Goal: Transaction & Acquisition: Purchase product/service

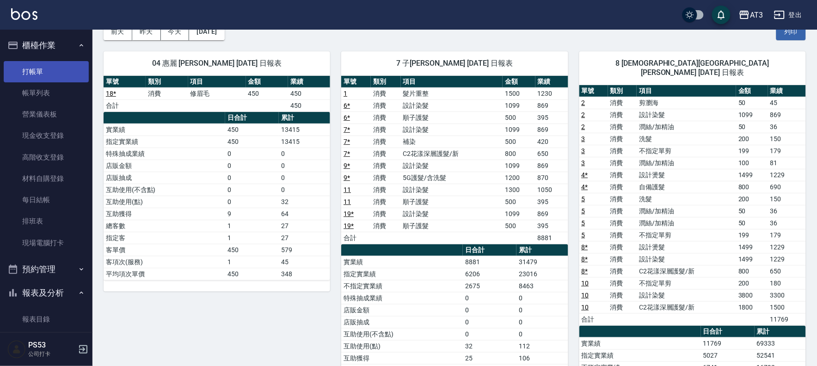
click at [20, 79] on link "打帳單" at bounding box center [46, 71] width 85 height 21
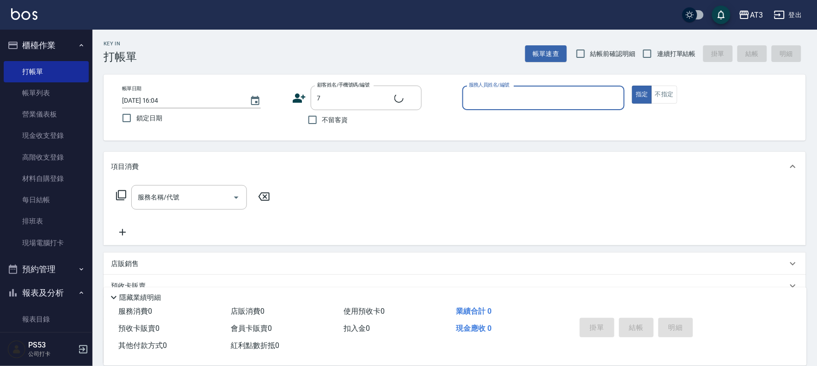
type input "7/7_7/7"
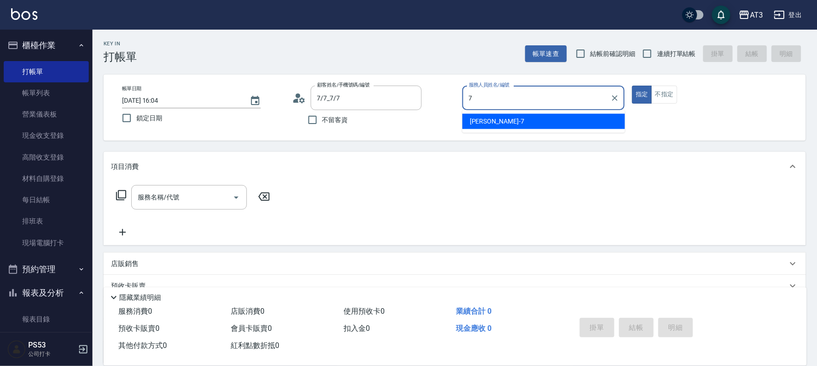
type input "7"
type button "true"
type input "子晴-7"
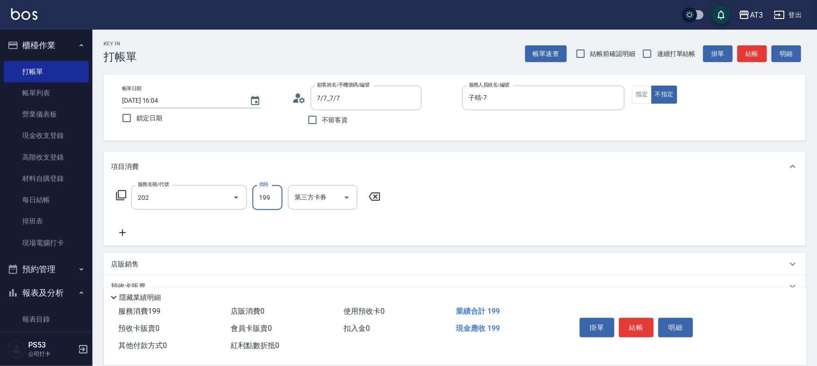
type input "不指定單剪(202)"
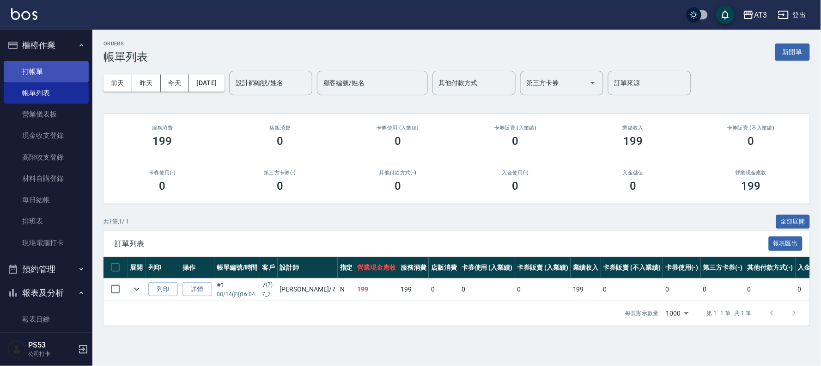
click at [33, 62] on link "打帳單" at bounding box center [46, 71] width 85 height 21
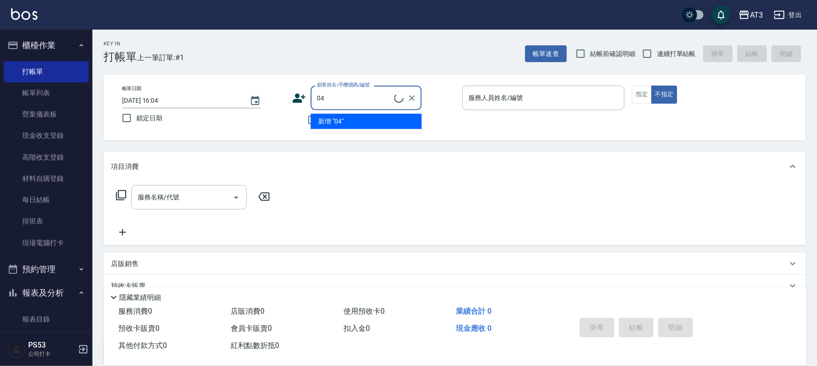
type input "[PERSON_NAME]/04_[PERSON_NAME]/04"
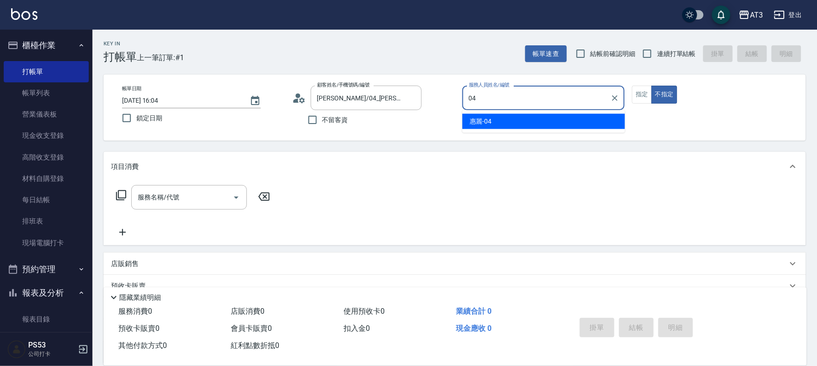
type input "04"
type button "false"
type input "惠麗-04"
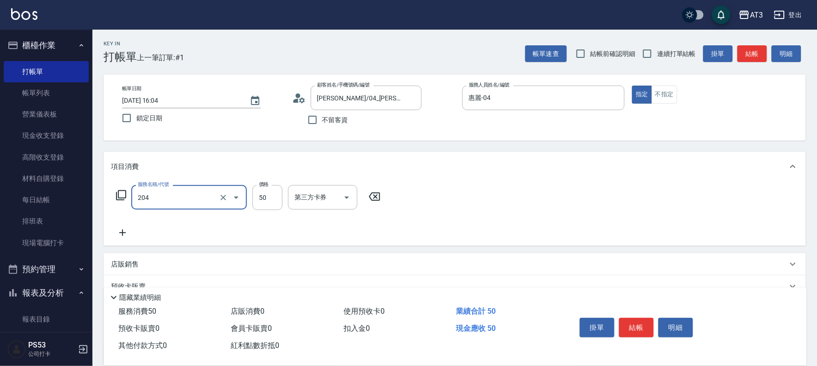
type input "修眉毛(204)"
type input "100"
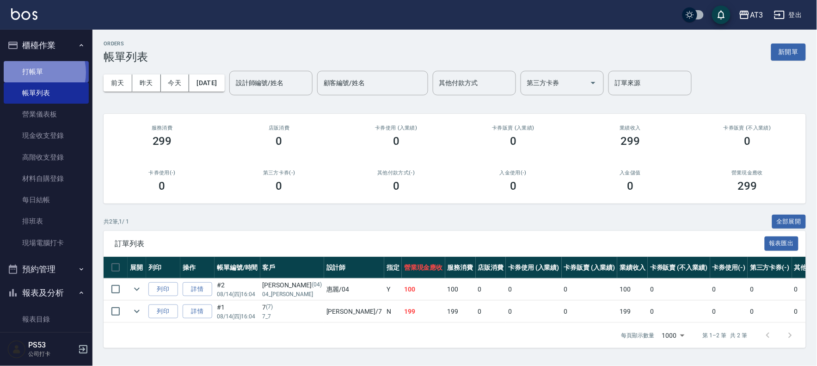
click at [35, 72] on link "打帳單" at bounding box center [46, 71] width 85 height 21
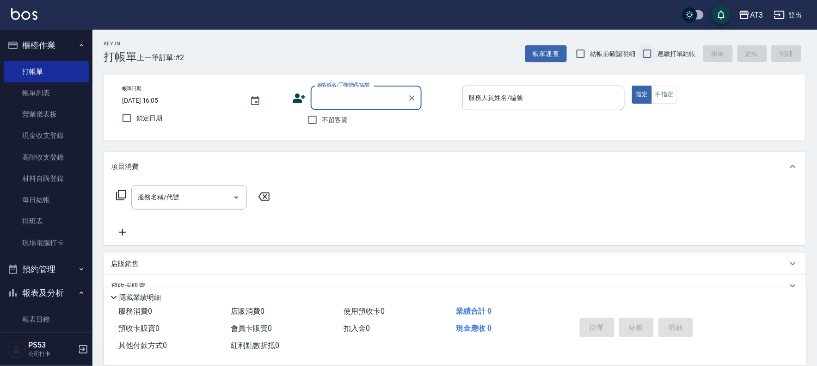
click at [648, 53] on input "連續打單結帳" at bounding box center [646, 53] width 19 height 19
checkbox input "true"
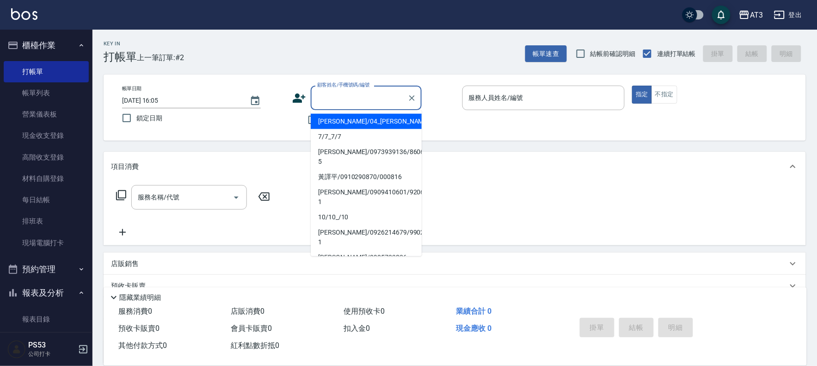
click at [343, 100] on input "顧客姓名/手機號碼/編號" at bounding box center [359, 98] width 89 height 16
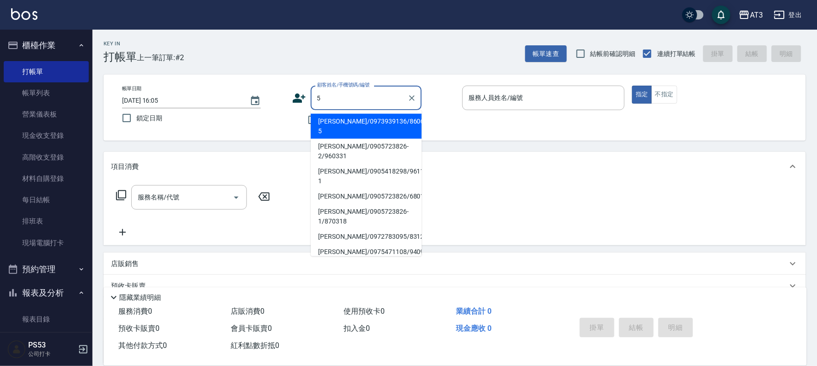
type input "[PERSON_NAME]/0973939136/860619-5"
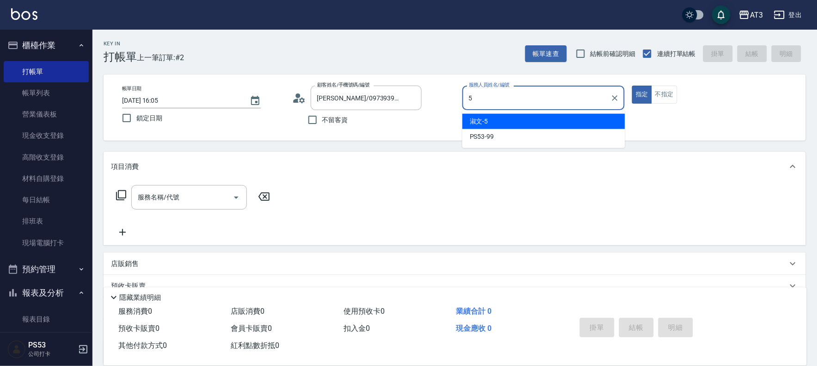
type input "淑文-5"
type button "true"
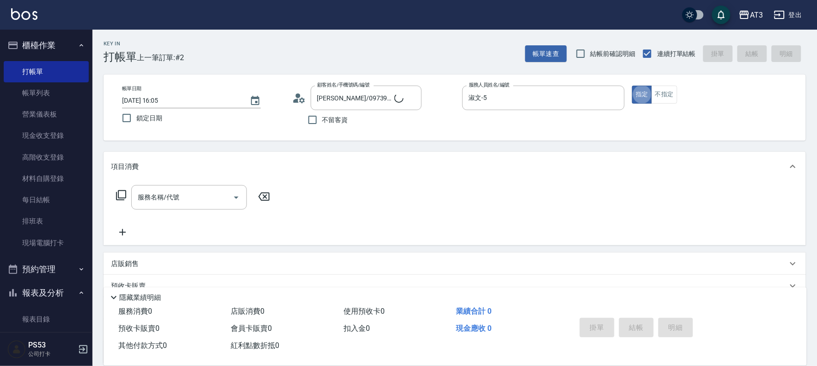
type input "5/0902352118/5"
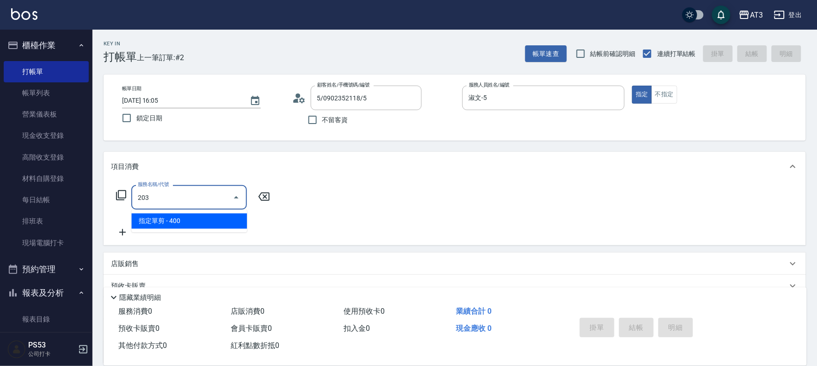
type input "指定單剪(203)"
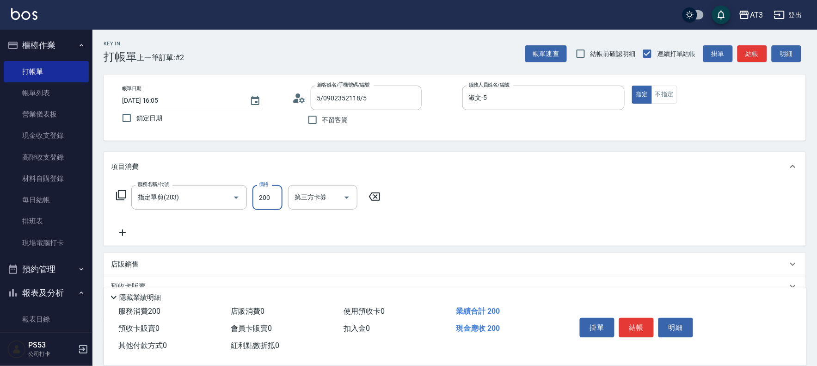
type input "200"
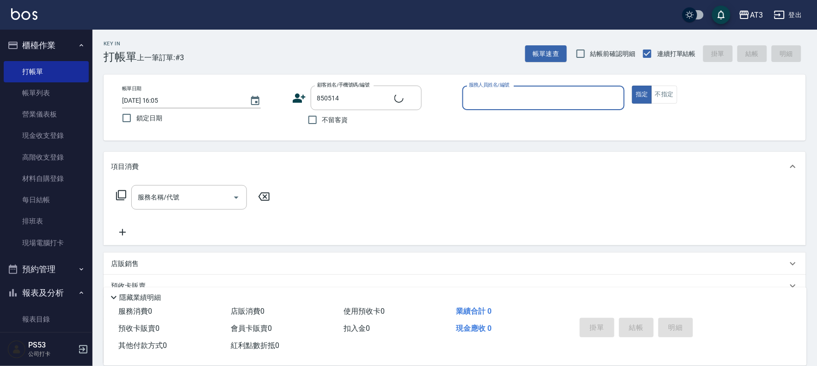
type input "[PERSON_NAME]/0954021181/850514"
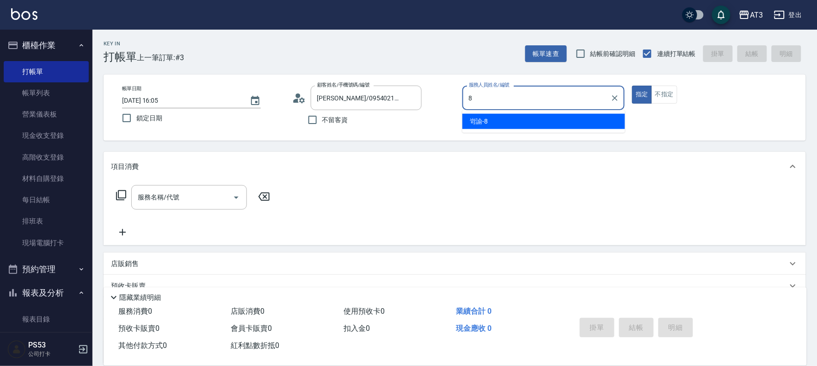
type input "岢諭-8"
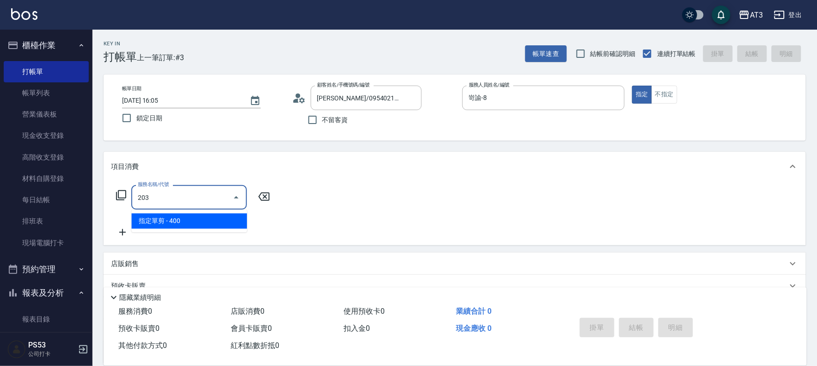
type input "指定單剪(203)"
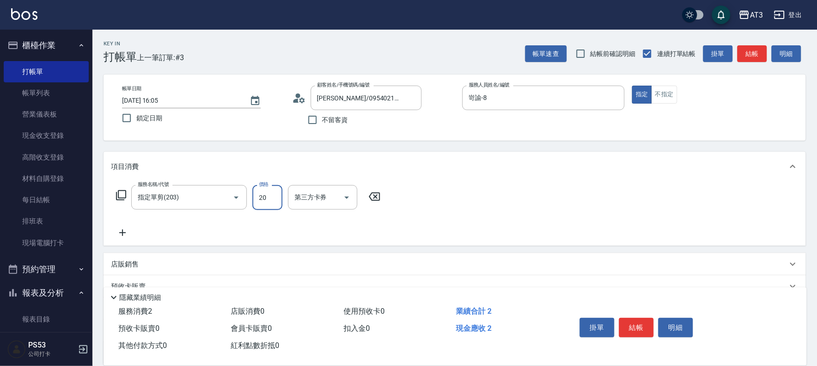
type input "200"
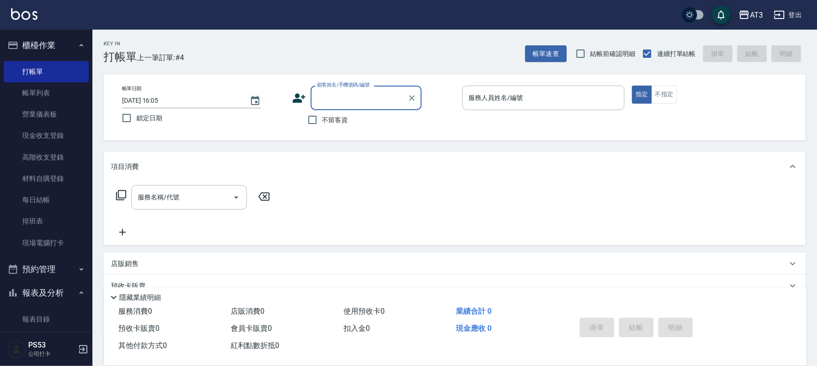
click at [290, 102] on div "帳單日期 [DATE] 16:05 鎖定日期 顧客姓名/手機號碼/編號 顧客姓名/手機號碼/編號 不留客資 服務人員姓名/編號 服務人員姓名/編號 指定 不指定" at bounding box center [455, 108] width 680 height 44
click at [300, 102] on icon at bounding box center [299, 97] width 13 height 9
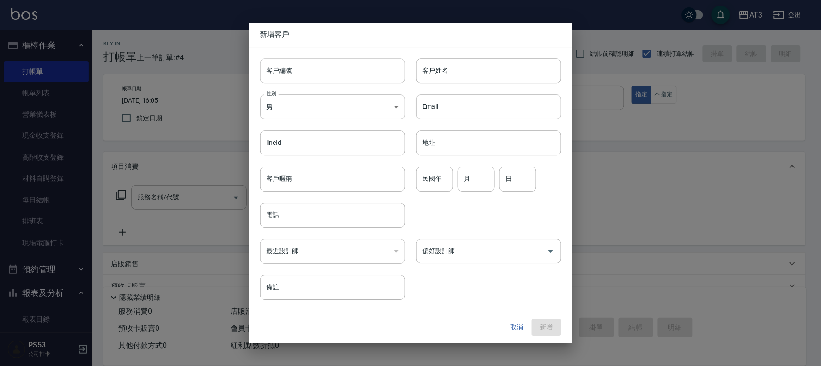
click at [297, 80] on input "客戶編號" at bounding box center [332, 70] width 145 height 25
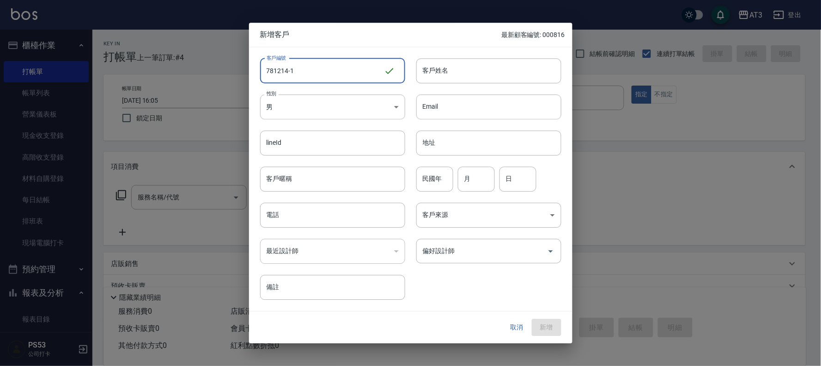
type input "781214-1"
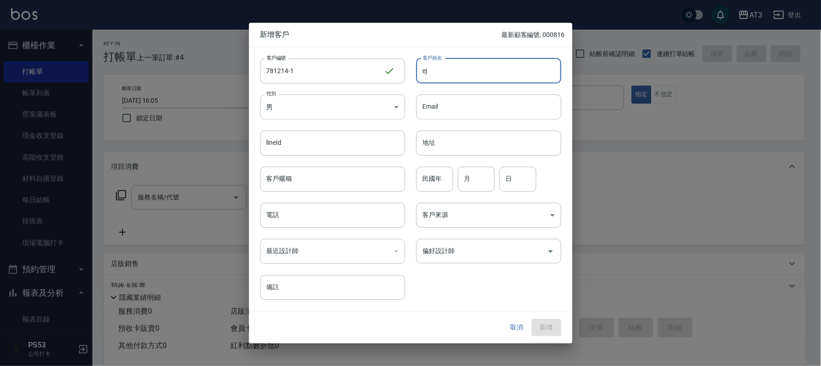
type input "e"
type input "[PERSON_NAME]"
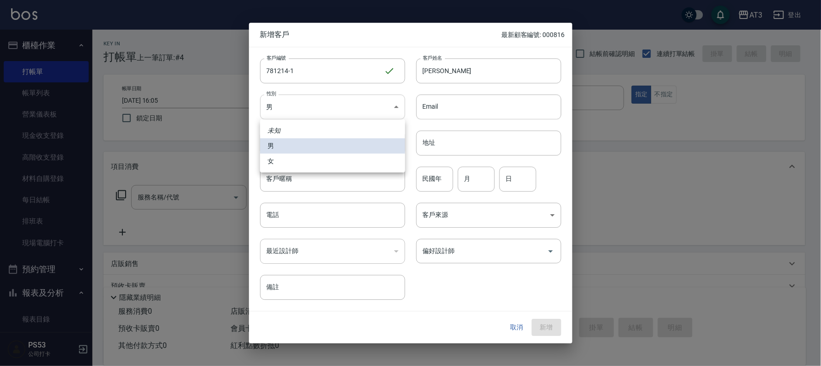
click at [352, 104] on body "AT3 登出 櫃檯作業 打帳單 帳單列表 營業儀表板 現金收支登錄 高階收支登錄 材料自購登錄 每日結帳 排班表 現場電腦打卡 預約管理 預約管理 單日預約紀…" at bounding box center [410, 225] width 821 height 451
click at [312, 162] on li "女" at bounding box center [332, 160] width 145 height 15
type input "[DEMOGRAPHIC_DATA]"
drag, startPoint x: 436, startPoint y: 172, endPoint x: 439, endPoint y: 186, distance: 14.7
click at [436, 172] on div "民國年 民國年" at bounding box center [434, 178] width 37 height 25
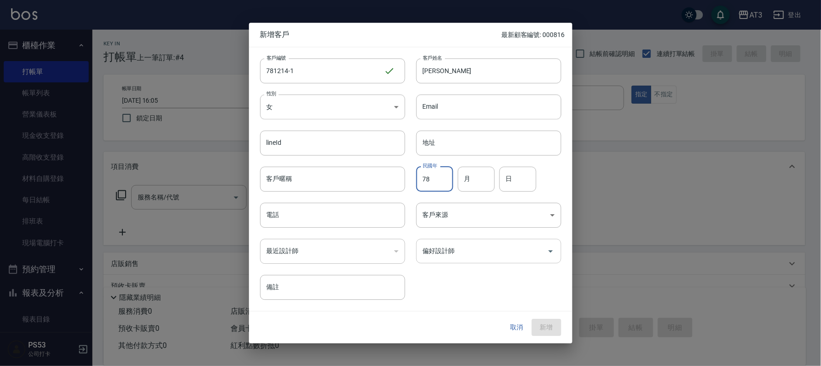
type input "78"
type input "12"
type input "14"
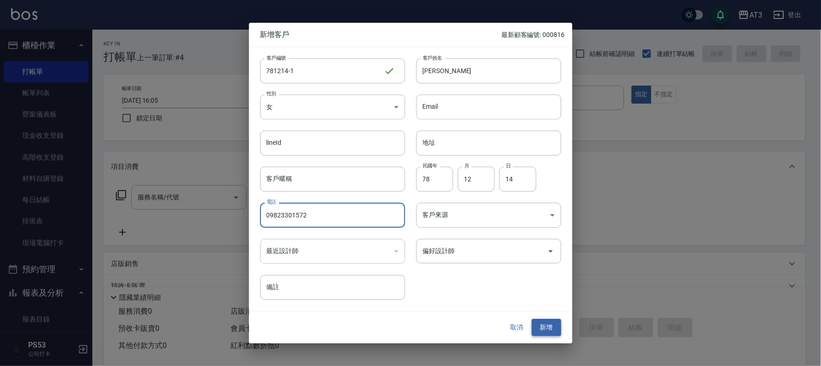
type input "09823301572"
click at [551, 325] on button "新增" at bounding box center [547, 327] width 30 height 17
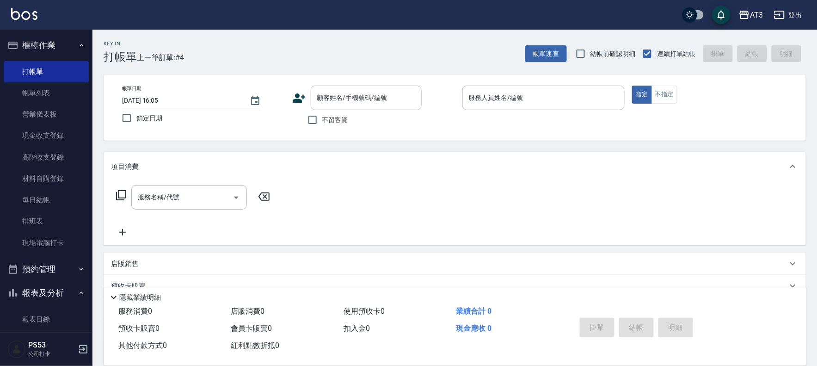
click at [294, 97] on icon at bounding box center [299, 98] width 14 height 14
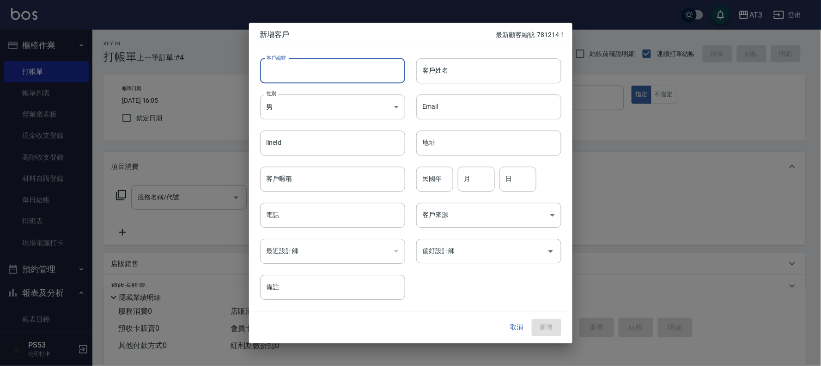
click at [303, 71] on input "客戶編號" at bounding box center [332, 70] width 145 height 25
type input "920126-1"
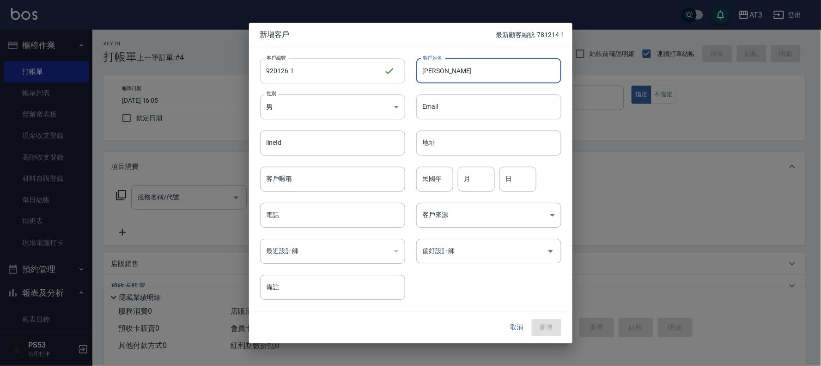
type input "[PERSON_NAME]"
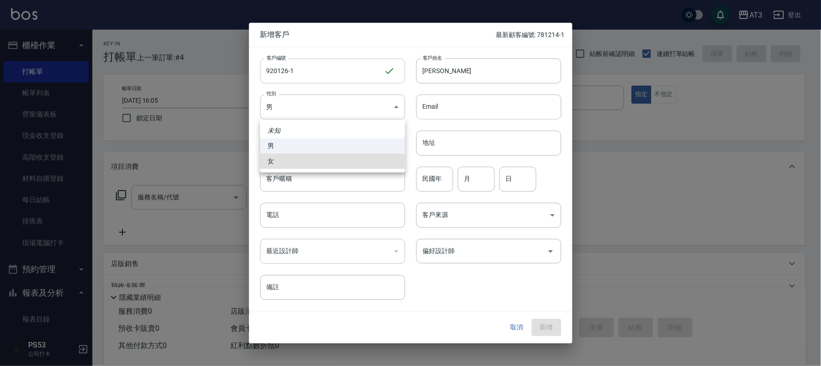
type input "[DEMOGRAPHIC_DATA]"
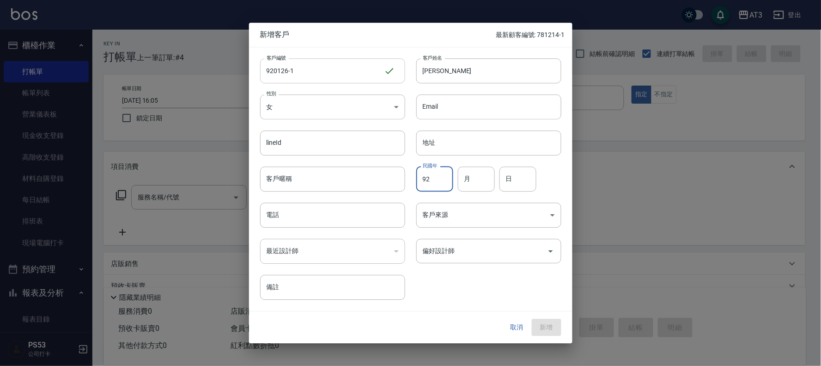
type input "92"
type input "01"
type input "26"
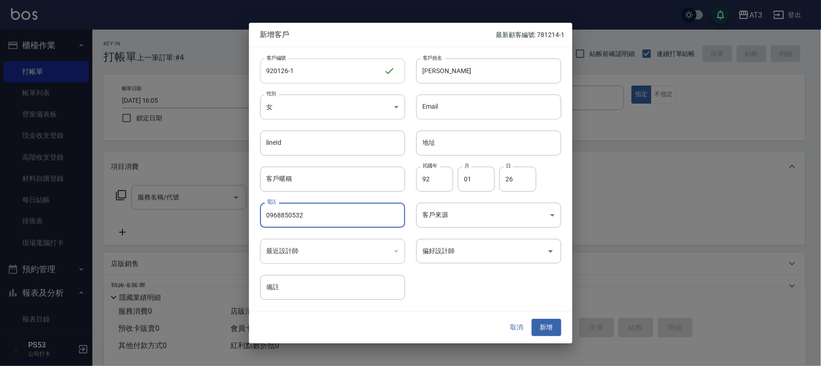
type input "0968850532"
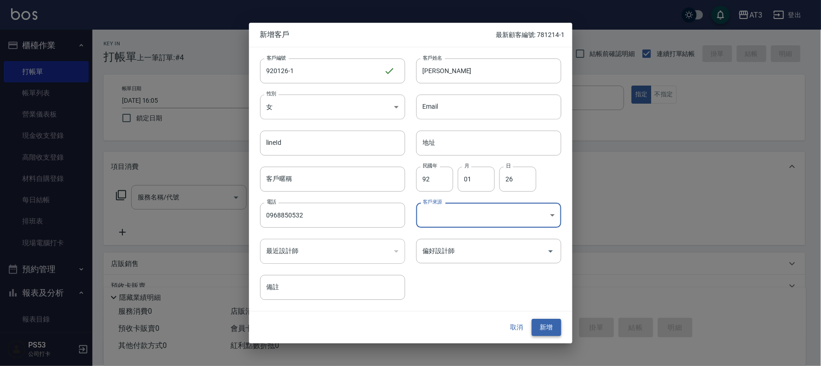
click at [547, 327] on button "新增" at bounding box center [547, 327] width 30 height 17
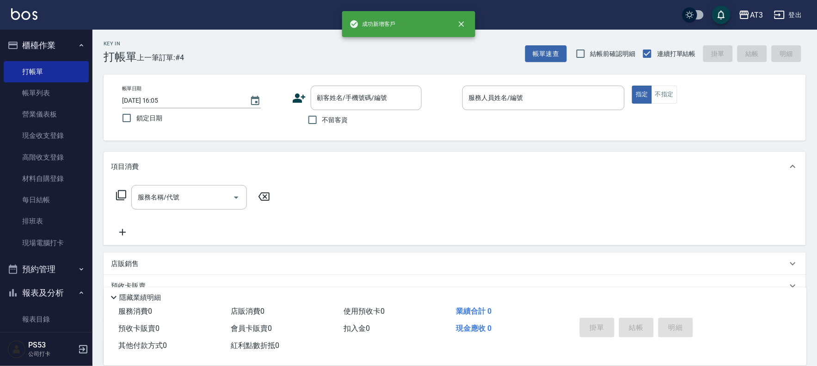
click at [299, 99] on icon at bounding box center [299, 97] width 13 height 9
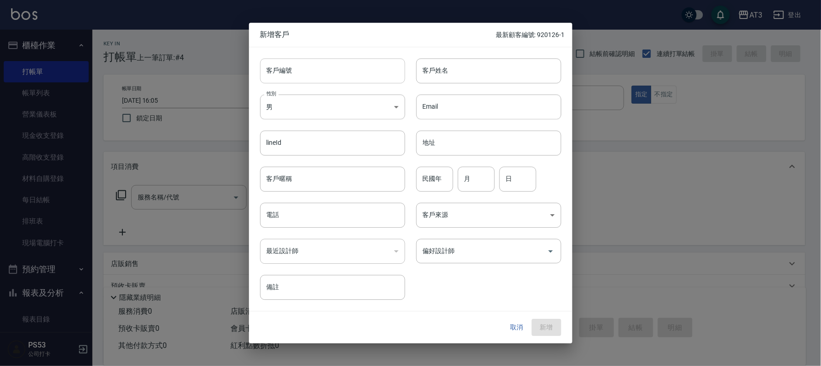
click at [315, 70] on input "客戶編號" at bounding box center [332, 70] width 145 height 25
type input "880627-1"
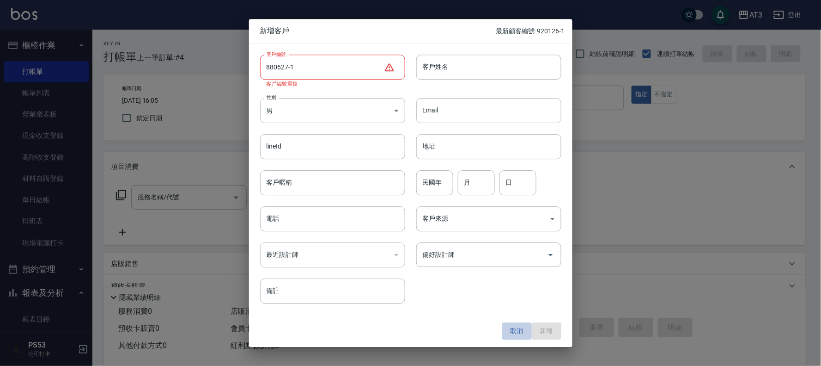
click at [516, 332] on button "取消" at bounding box center [517, 331] width 30 height 17
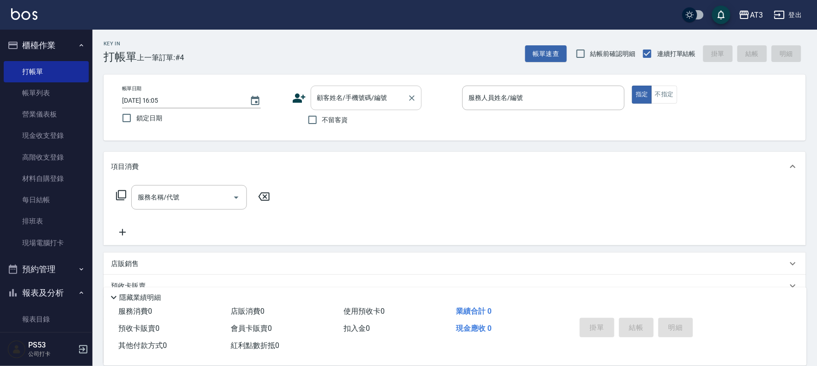
click at [334, 102] on input "顧客姓名/手機號碼/編號" at bounding box center [359, 98] width 89 height 16
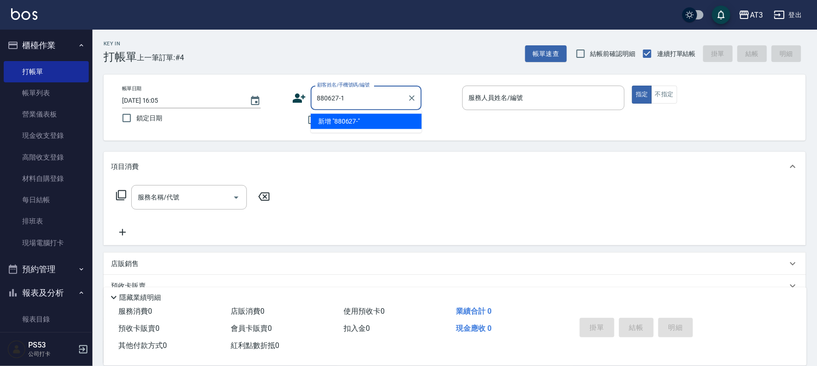
type input "880627-1"
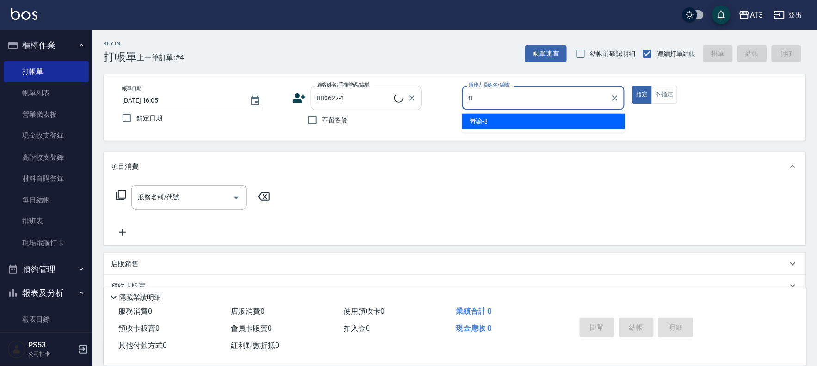
type input "8"
type input "[PERSON_NAME]/0970383238/880627-1"
type input "岢諭-8"
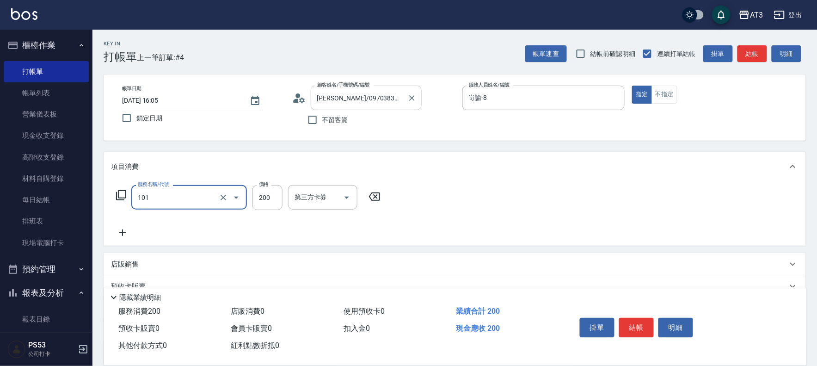
type input "洗髮(101)"
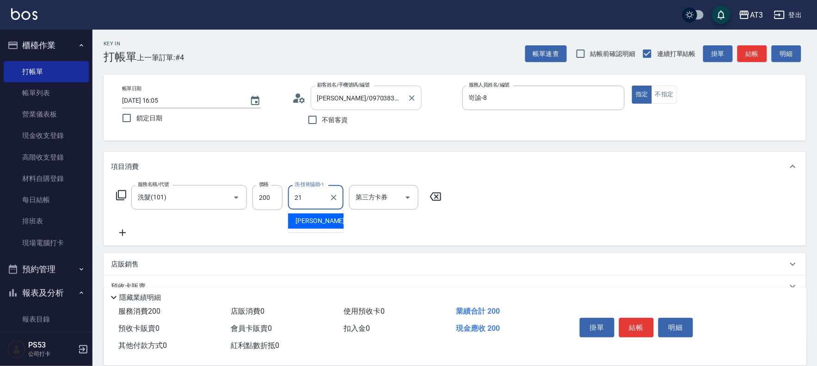
type input "[PERSON_NAME]-21"
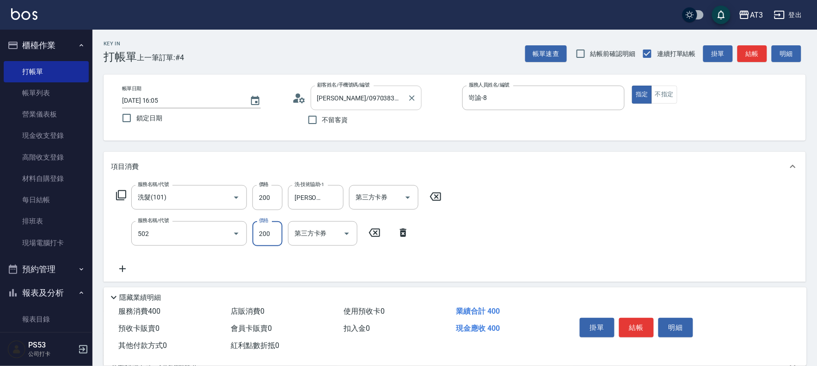
type input "自備護髮(502)"
type input "800"
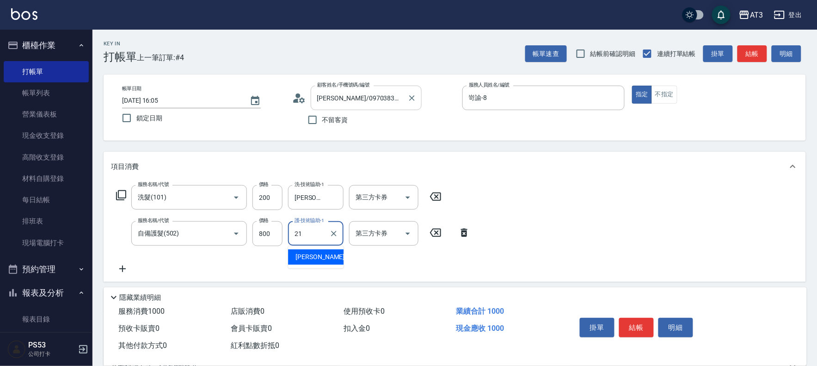
type input "[PERSON_NAME]-21"
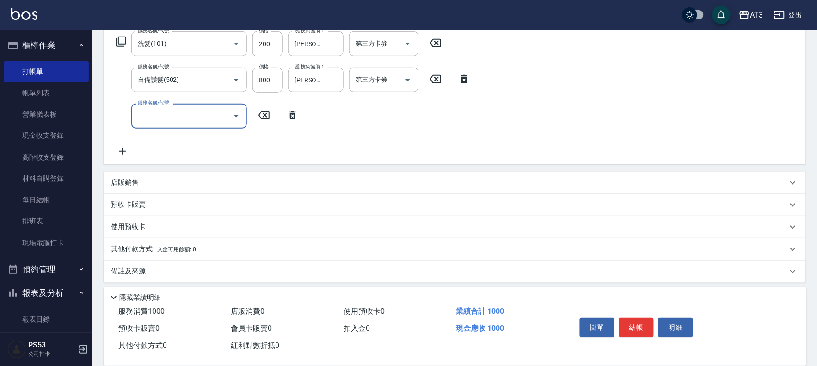
scroll to position [154, 0]
click at [137, 181] on p "店販銷售" at bounding box center [125, 182] width 28 height 10
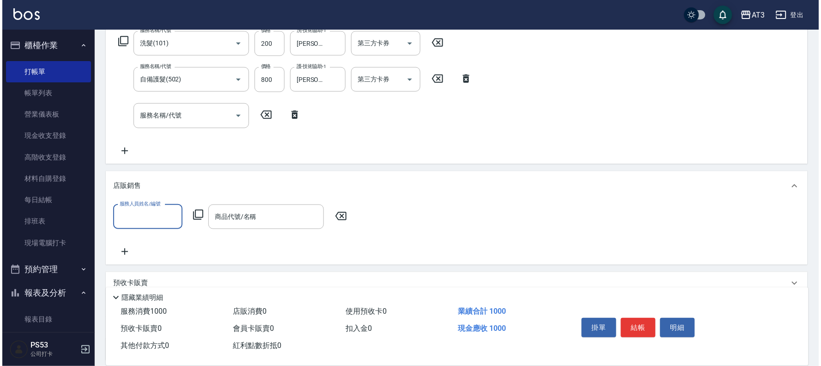
scroll to position [0, 0]
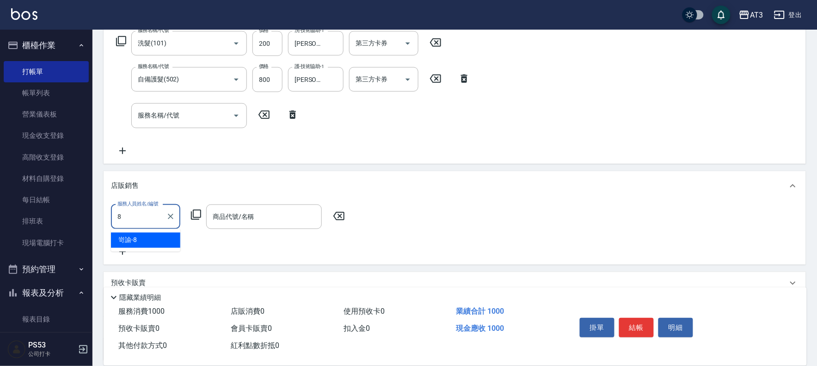
type input "岢諭-8"
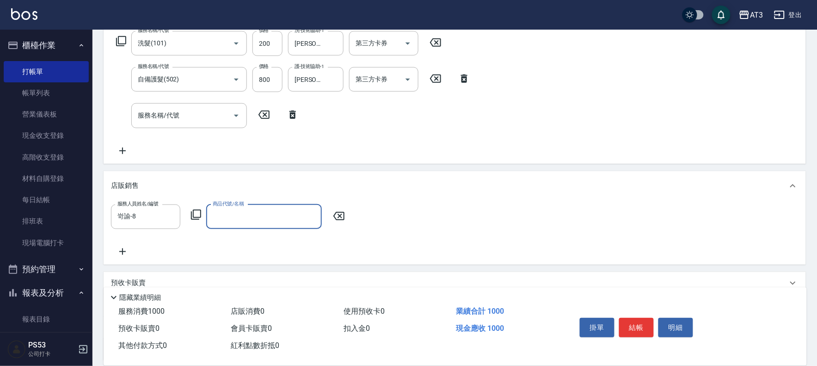
click at [196, 211] on icon at bounding box center [195, 214] width 11 height 11
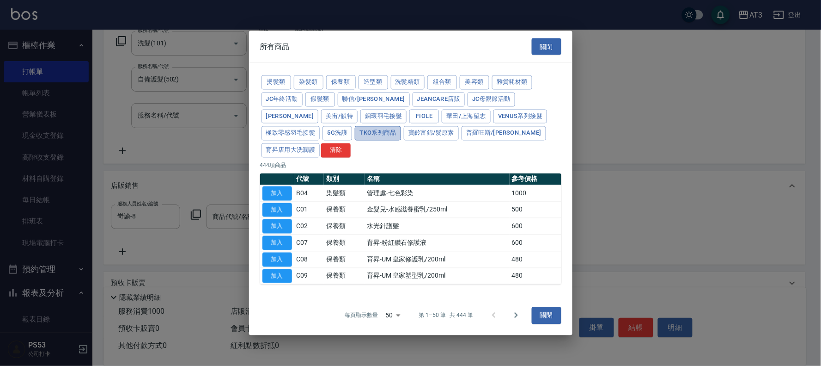
click at [355, 140] on button "TKO系列商品" at bounding box center [378, 133] width 46 height 14
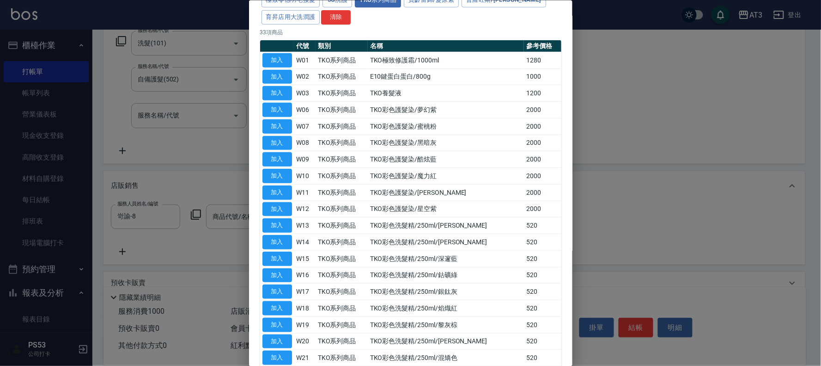
scroll to position [154, 0]
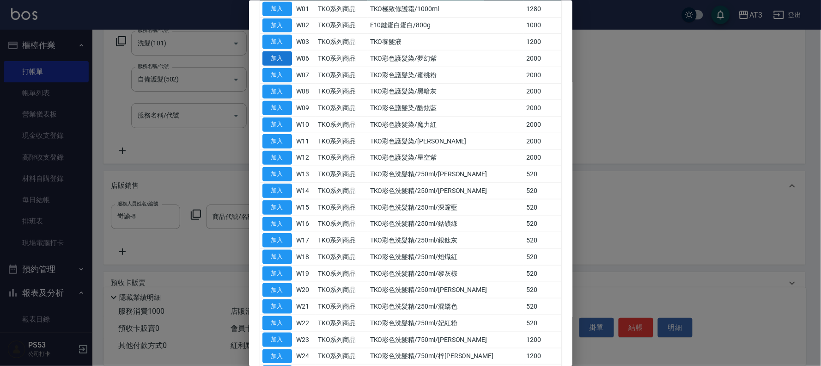
click at [276, 51] on button "加入" at bounding box center [278, 58] width 30 height 14
type input "TKO彩色護髮染/夢幻紫"
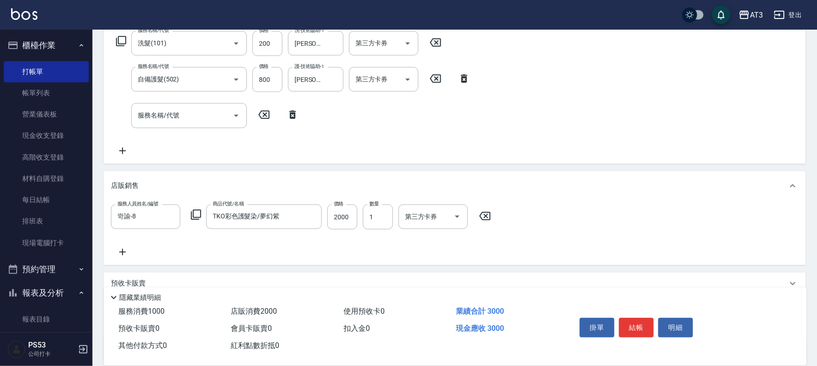
click at [195, 211] on icon at bounding box center [195, 214] width 11 height 11
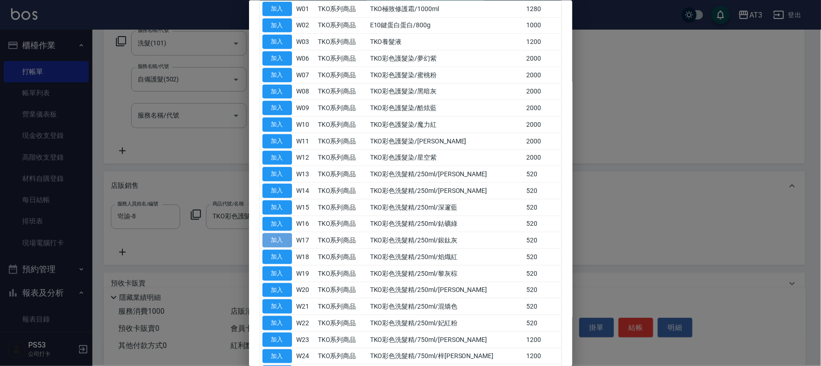
click at [283, 233] on button "加入" at bounding box center [278, 240] width 30 height 14
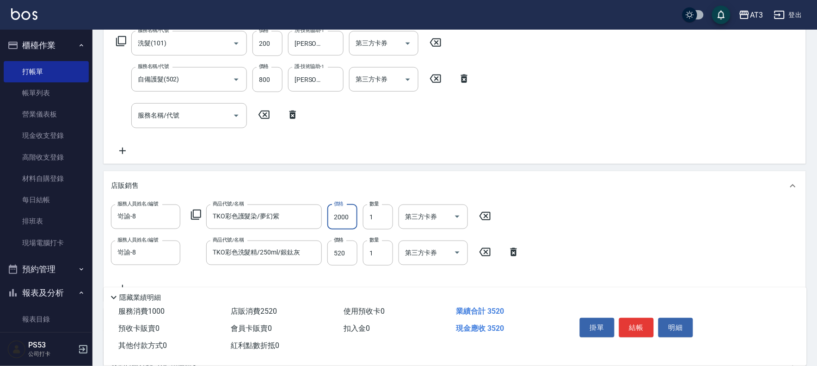
click at [349, 219] on input "2000" at bounding box center [342, 216] width 30 height 25
click at [340, 255] on input "520" at bounding box center [342, 252] width 30 height 25
type input "500"
click at [338, 216] on input "2000" at bounding box center [342, 216] width 30 height 25
click at [339, 220] on input "2000" at bounding box center [342, 216] width 30 height 25
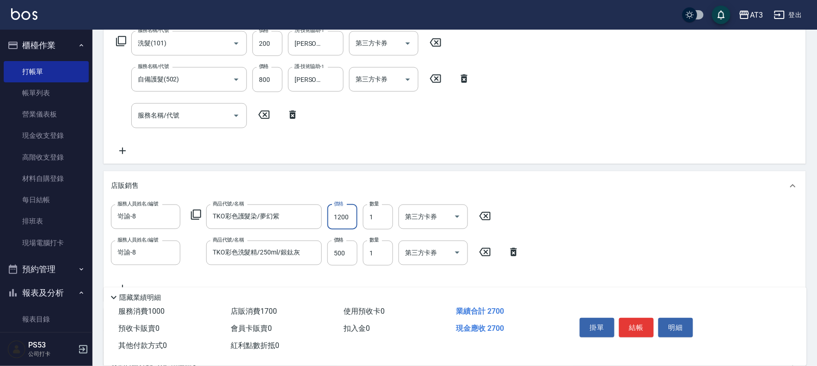
type input "1200"
click at [200, 213] on icon at bounding box center [195, 214] width 11 height 11
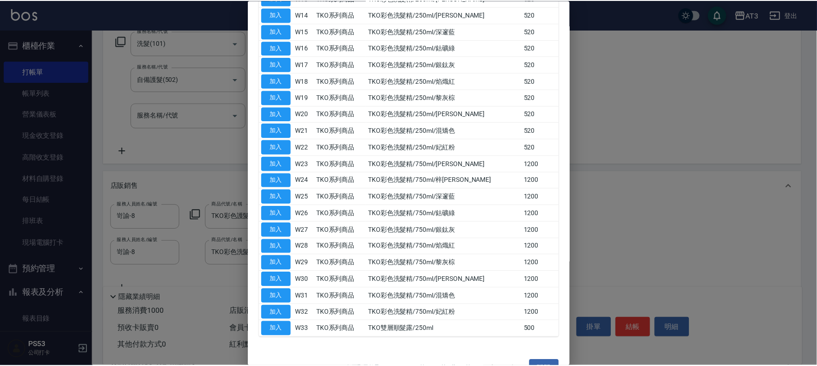
scroll to position [336, 0]
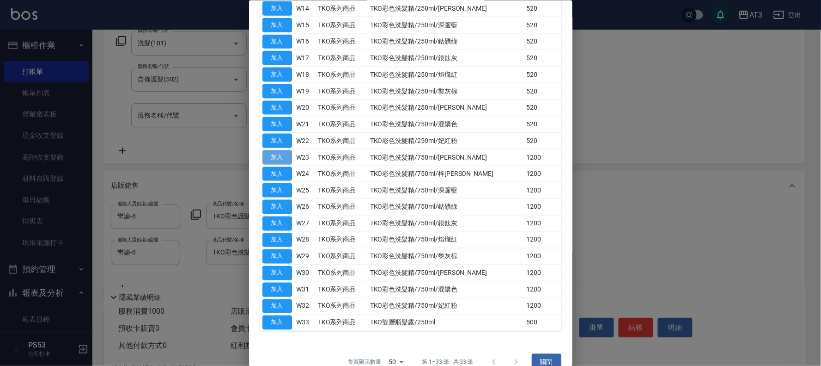
click at [275, 150] on button "加入" at bounding box center [278, 157] width 30 height 14
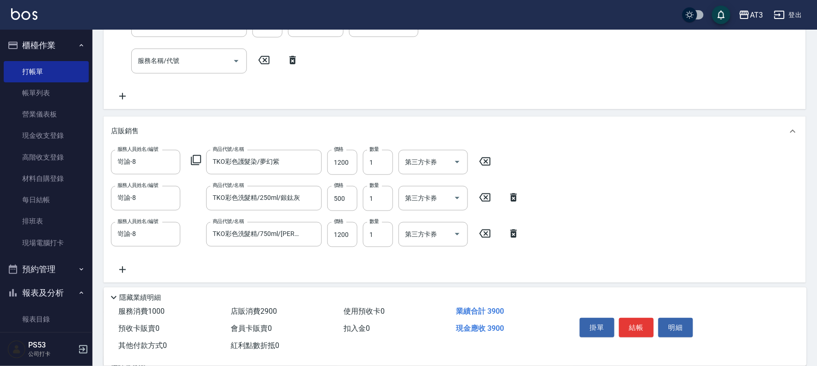
scroll to position [257, 0]
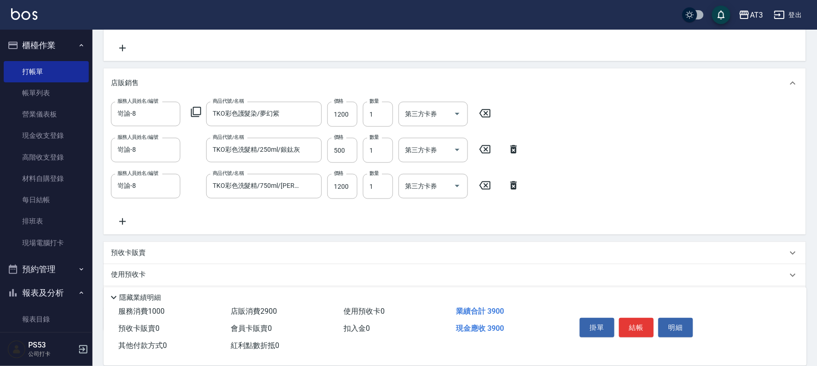
click at [492, 116] on icon at bounding box center [484, 113] width 23 height 11
click at [642, 323] on button "結帳" at bounding box center [636, 327] width 35 height 19
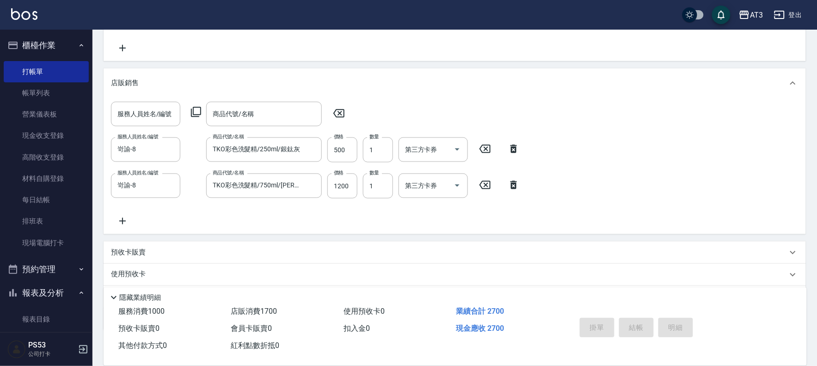
scroll to position [256, 0]
type input "[DATE] 16:11"
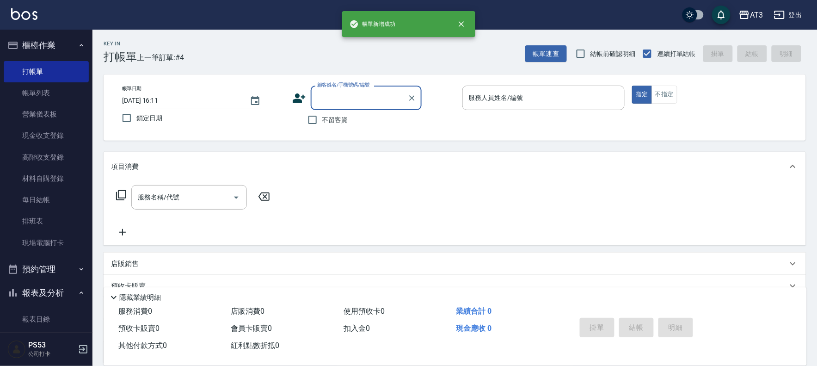
scroll to position [0, 0]
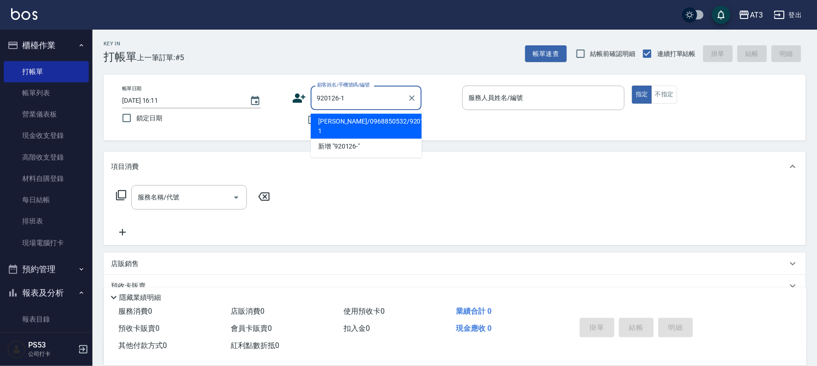
type input "[PERSON_NAME]/0968850532/920126-1"
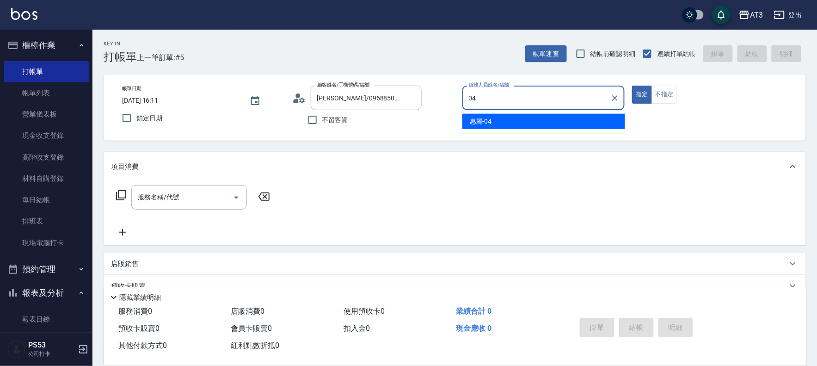
type input "惠麗-04"
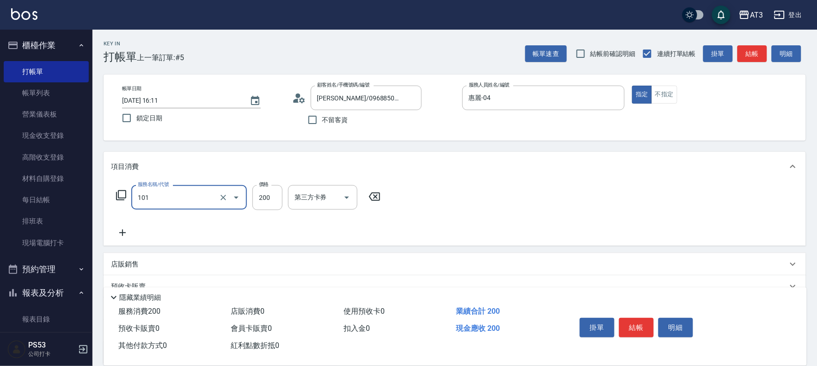
type input "洗髮(101)"
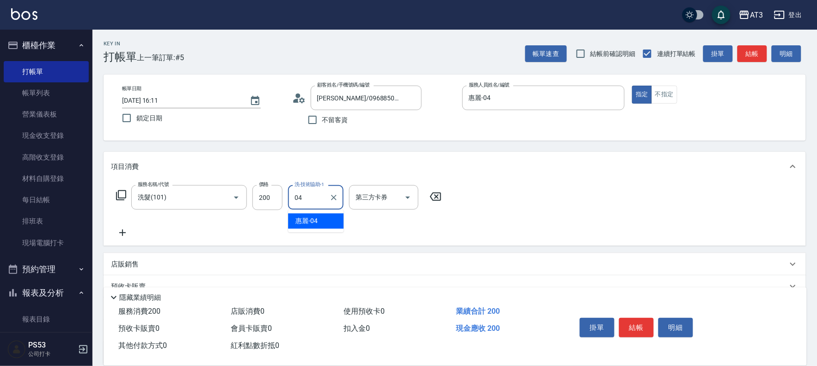
type input "惠麗-04"
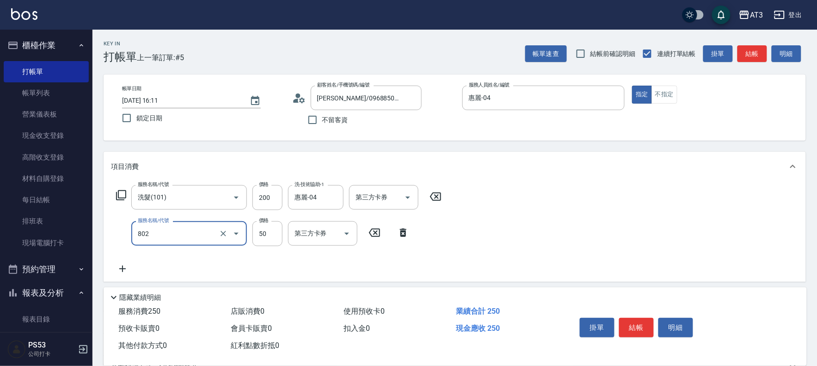
type input "潤絲/加精油(802)"
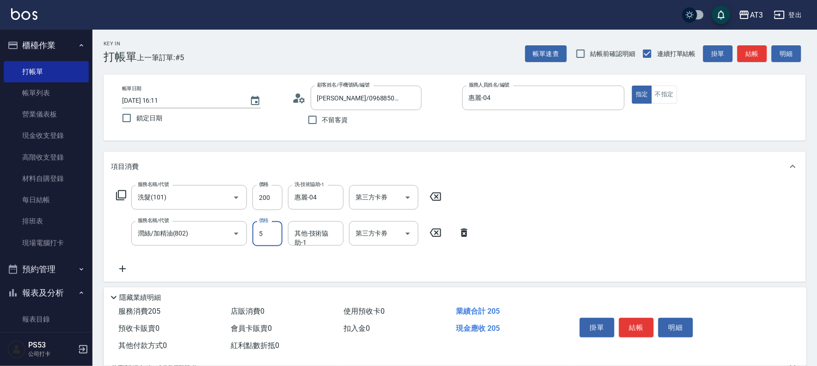
type input "50"
type input "惠麗-04"
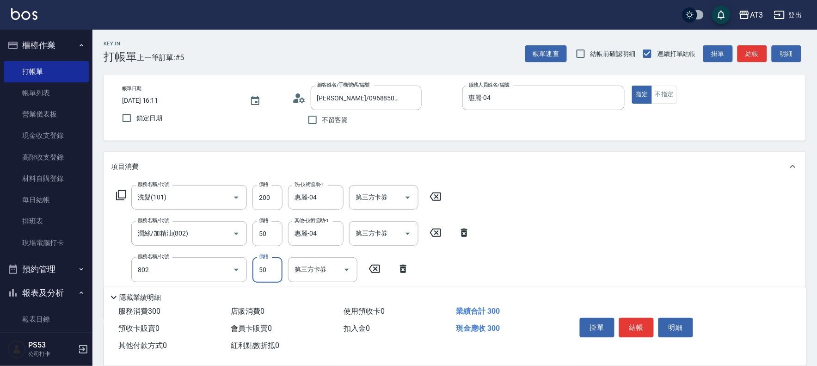
type input "潤絲/加精油(802)"
type input "4"
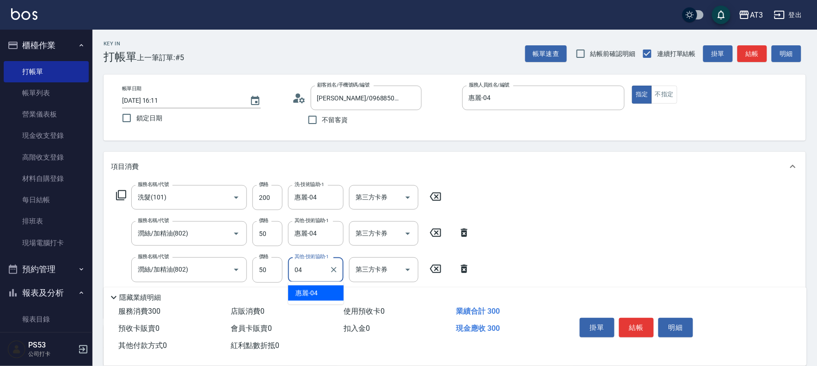
type input "惠麗-04"
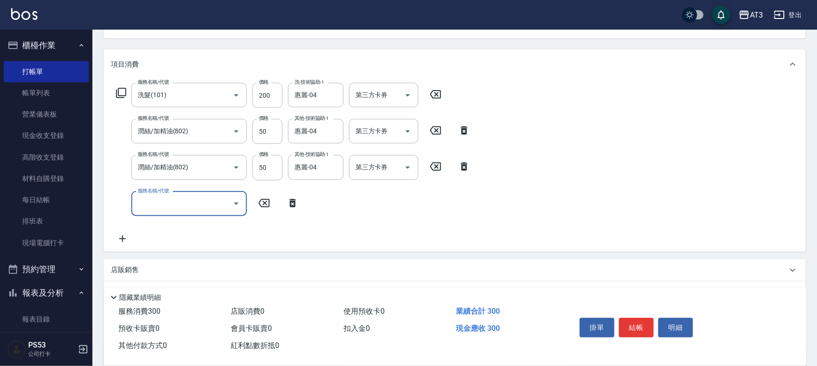
scroll to position [103, 0]
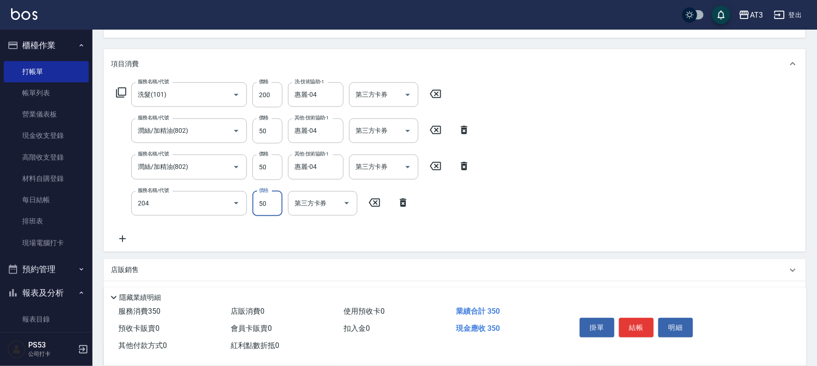
type input "修眉毛(204)"
type input "100"
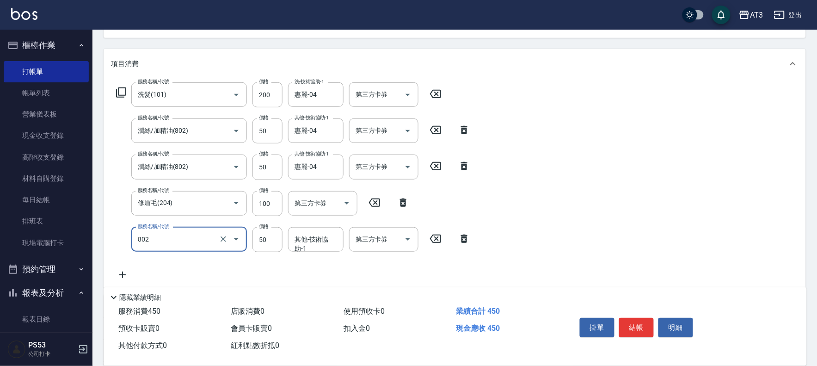
type input "潤絲/加精油(802)"
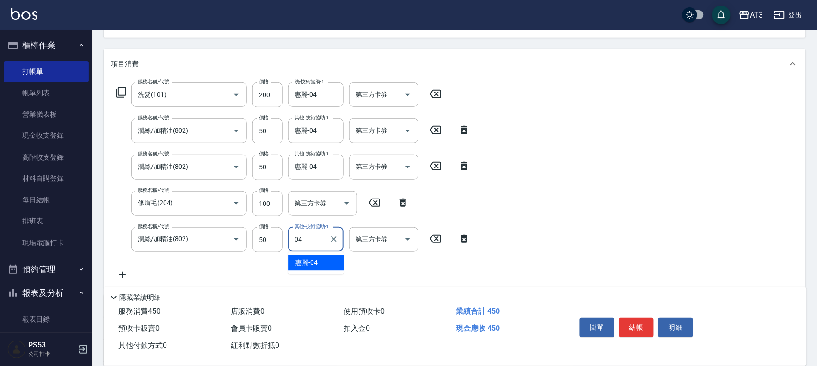
type input "惠麗-04"
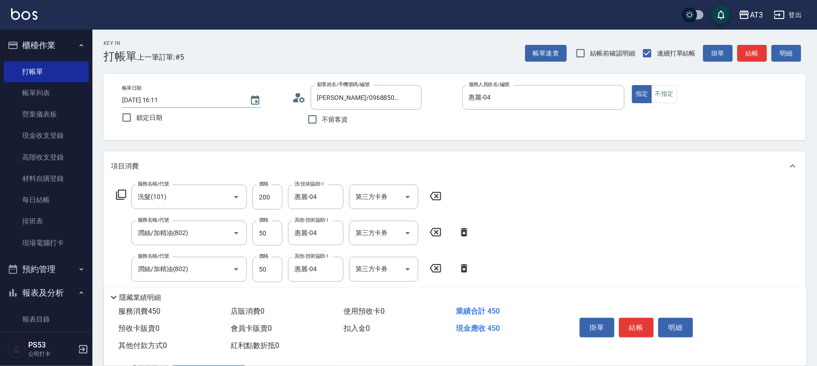
scroll to position [0, 0]
click at [644, 332] on button "結帳" at bounding box center [636, 327] width 35 height 19
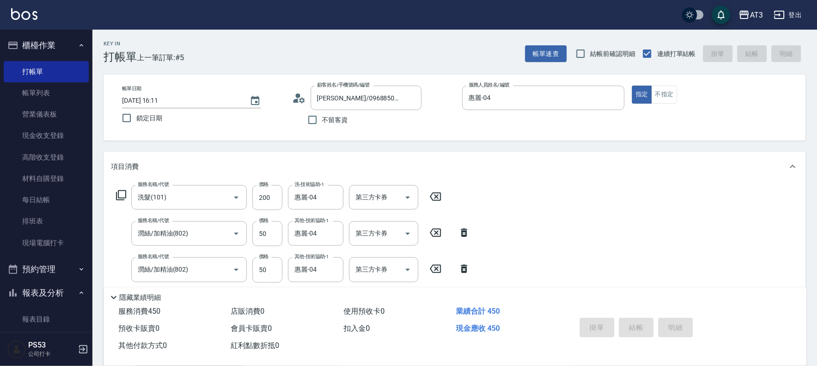
type input "[DATE] 16:12"
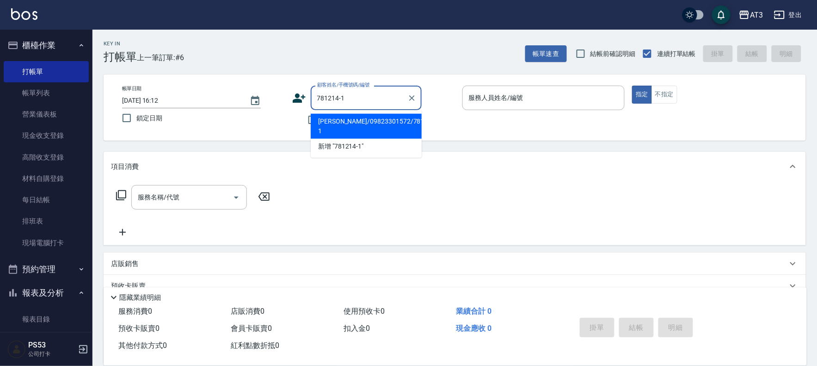
type input "[PERSON_NAME]/09823301572/781214-1"
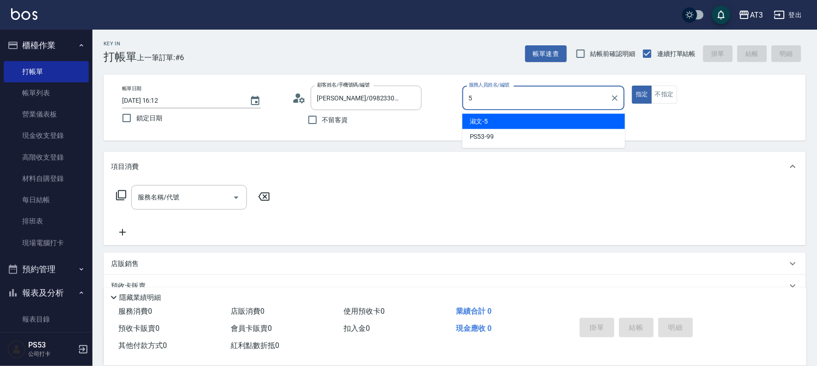
type input "淑文-5"
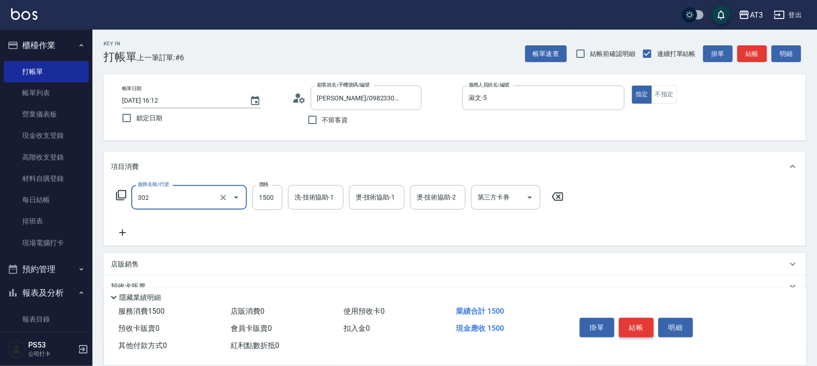
type input "設計燙髮(302)"
type input "1080"
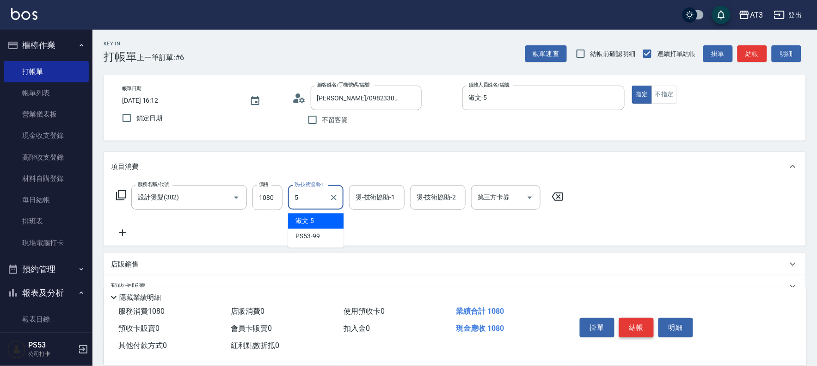
type input "淑文-5"
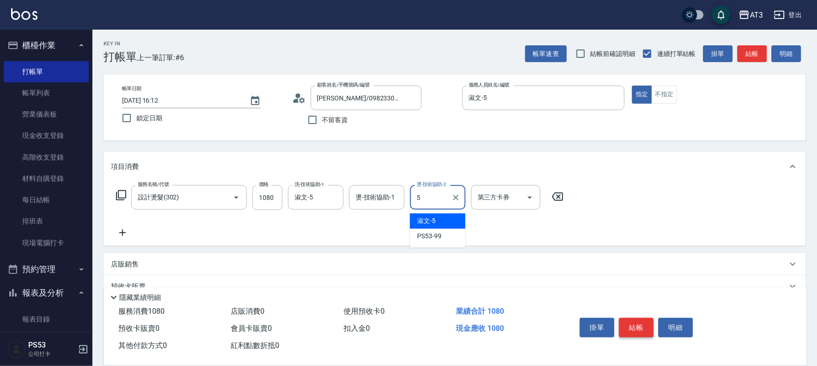
type input "淑文-5"
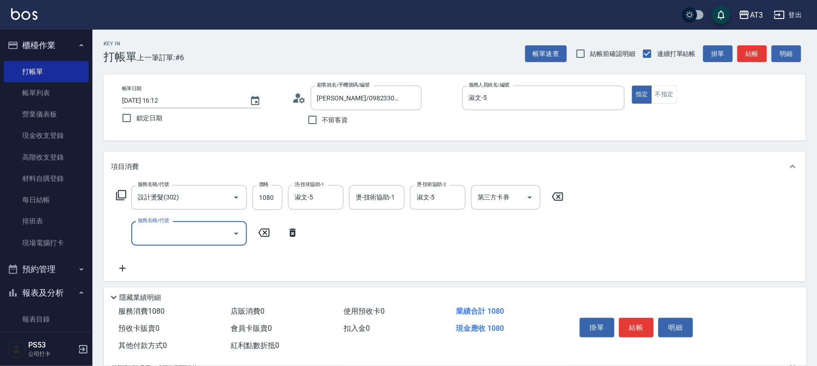
type input "5"
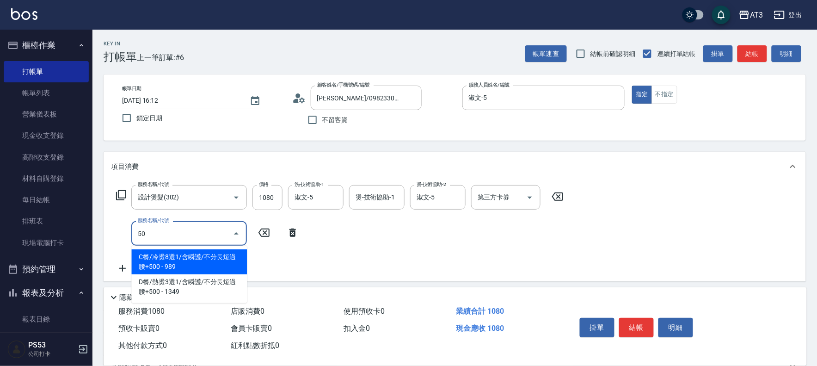
type input "5"
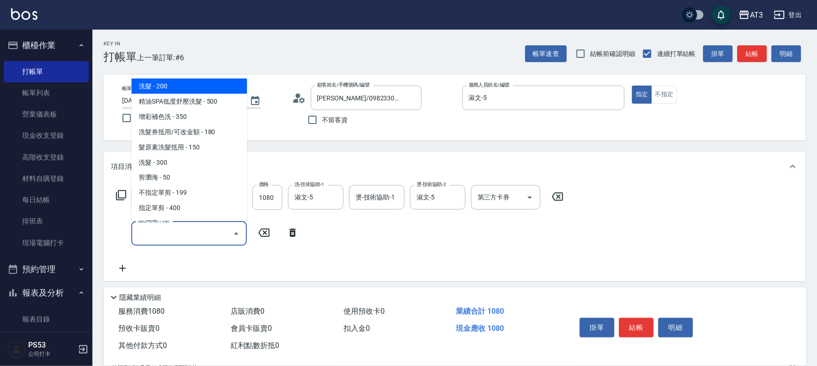
type input "8"
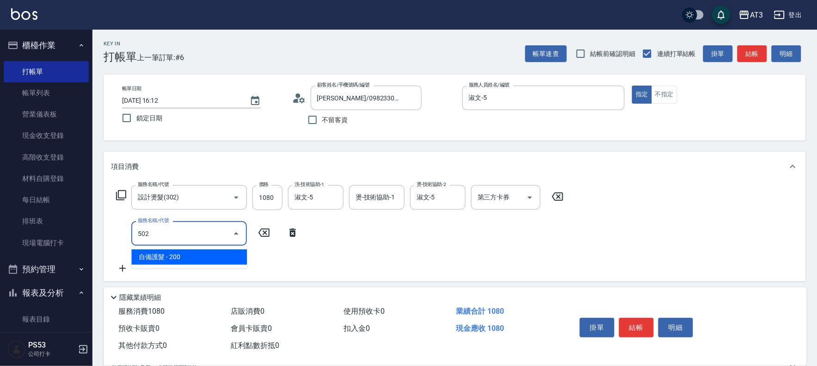
type input "自備護髮(502)"
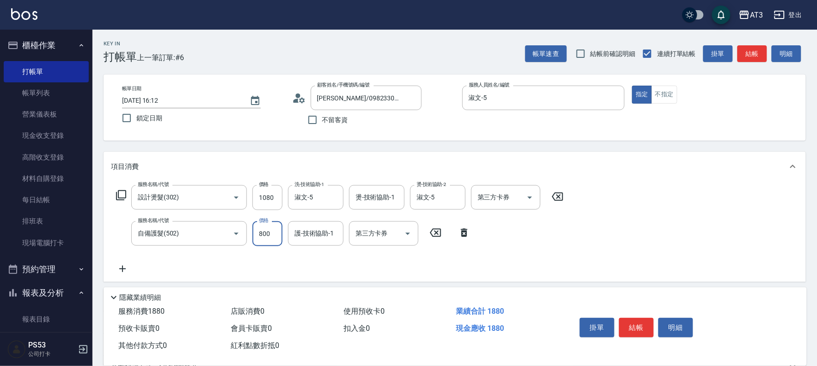
type input "800"
click at [207, 248] on div "服務名稱/代號 設計燙髮(302) 服務名稱/代號 價格 1080 價格 洗-技術協助-1 淑文-5 洗-技術協助-1 燙-技術協助-1 燙-技術協助-1 燙…" at bounding box center [340, 229] width 458 height 89
click at [213, 240] on input "自備護髮(502)" at bounding box center [175, 233] width 81 height 16
click at [223, 233] on icon "Clear" at bounding box center [223, 234] width 6 height 6
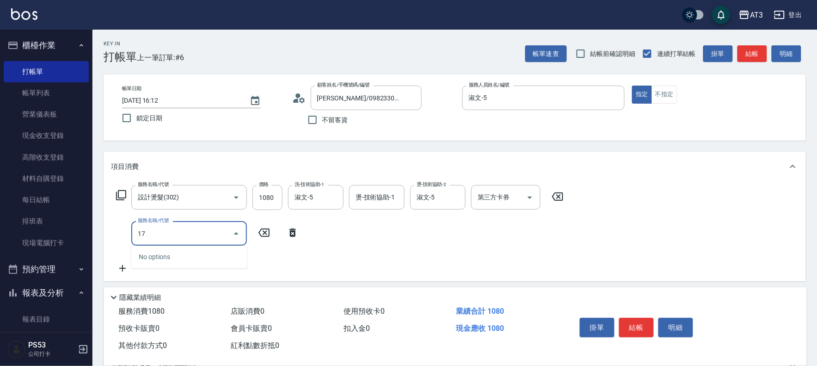
type input "1"
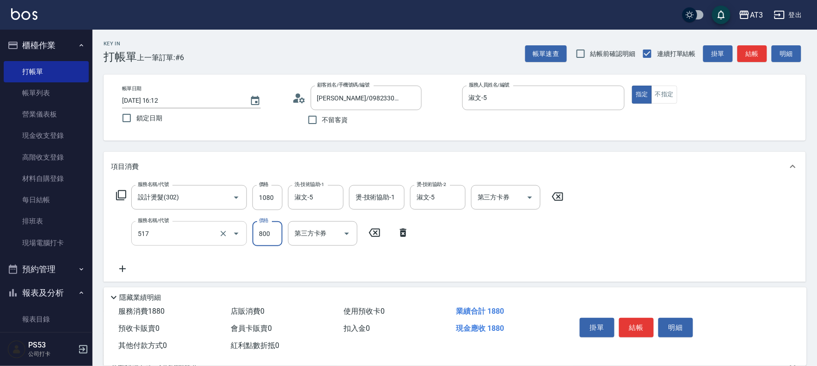
type input "C2花漾深層護髮/新(517)"
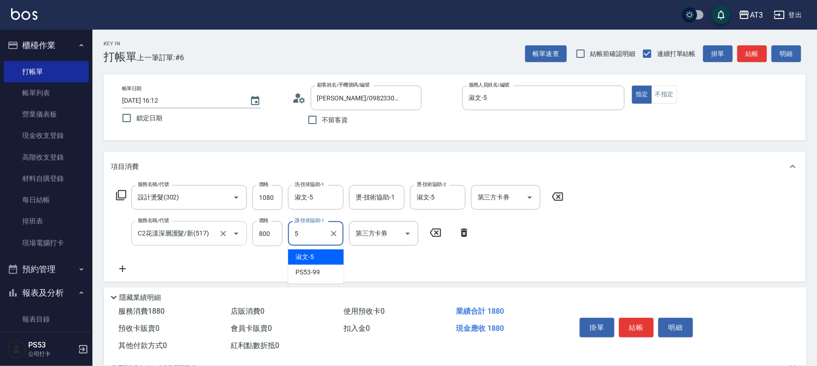
type input "淑文-5"
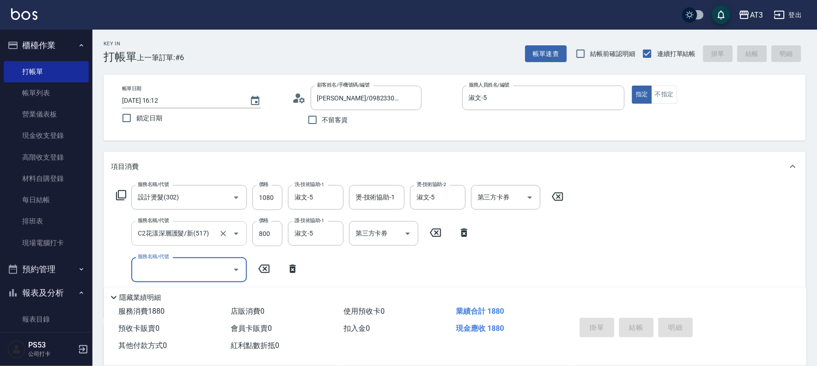
type input "[DATE] 16:13"
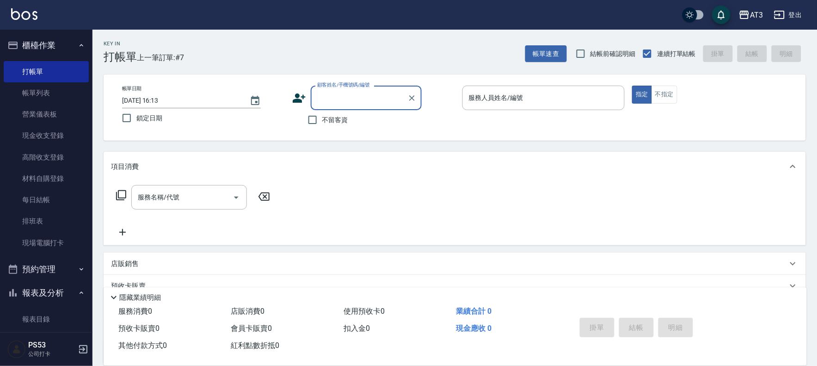
click at [297, 99] on icon at bounding box center [299, 97] width 13 height 9
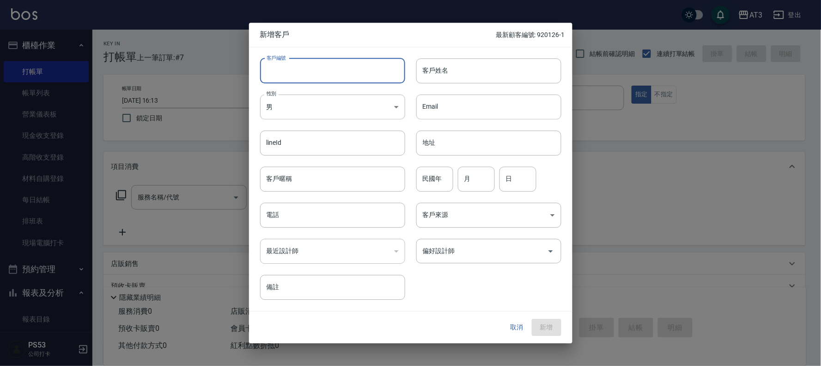
click at [354, 78] on input "客戶編號" at bounding box center [332, 70] width 145 height 25
type input "830822"
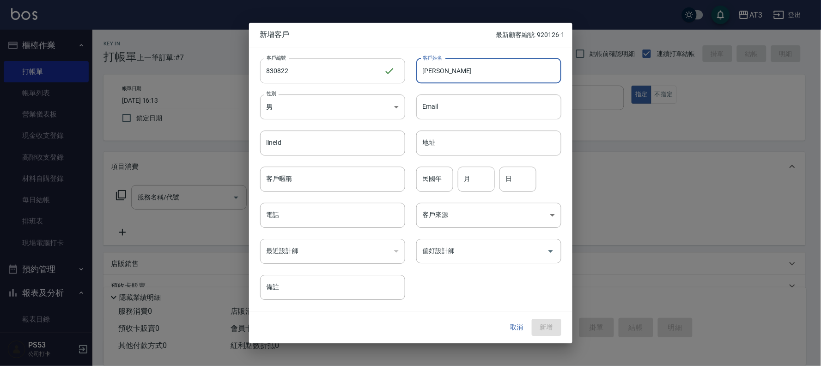
type input "[PERSON_NAME]"
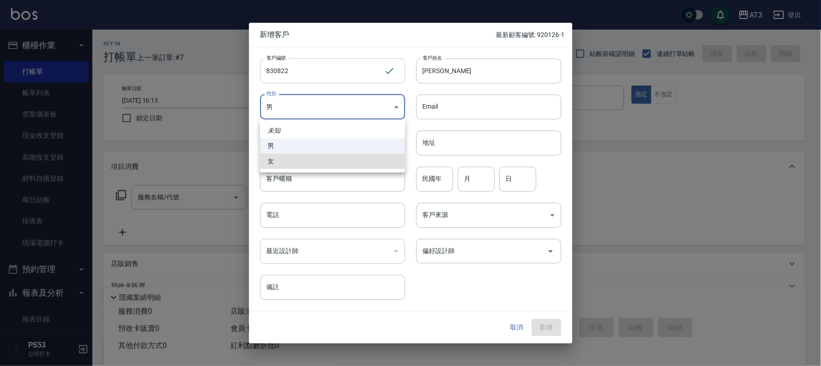
type input "[DEMOGRAPHIC_DATA]"
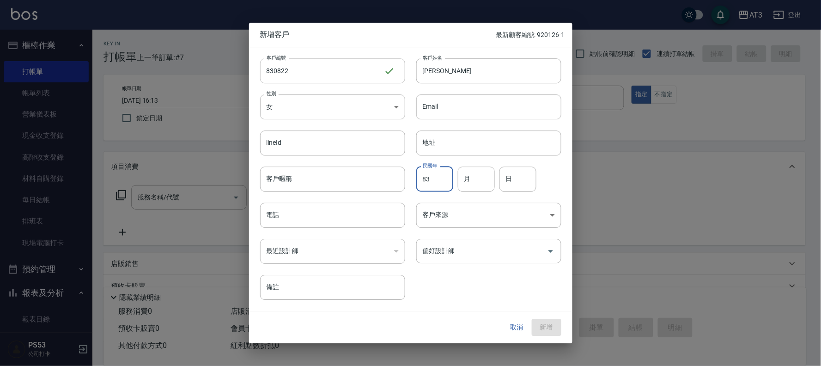
type input "83"
type input "8"
type input "22"
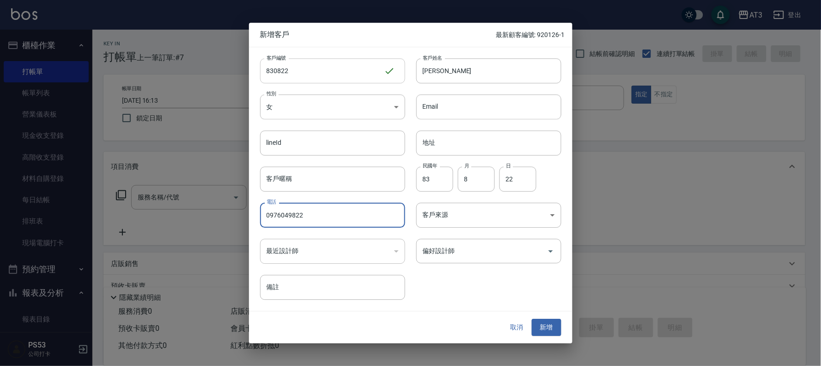
type input "0976049822"
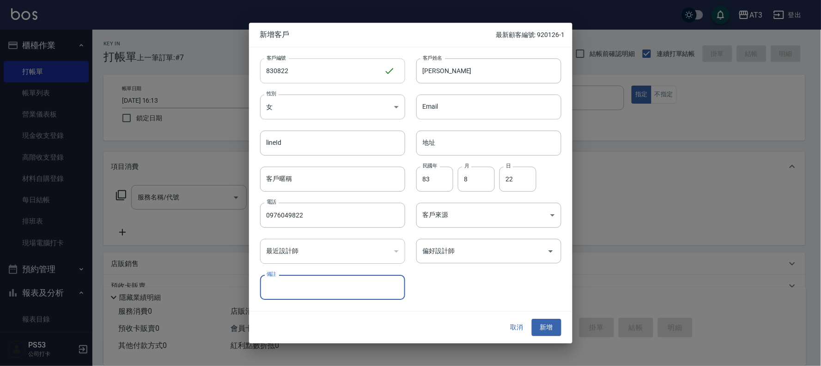
click at [532, 319] on button "新增" at bounding box center [547, 327] width 30 height 17
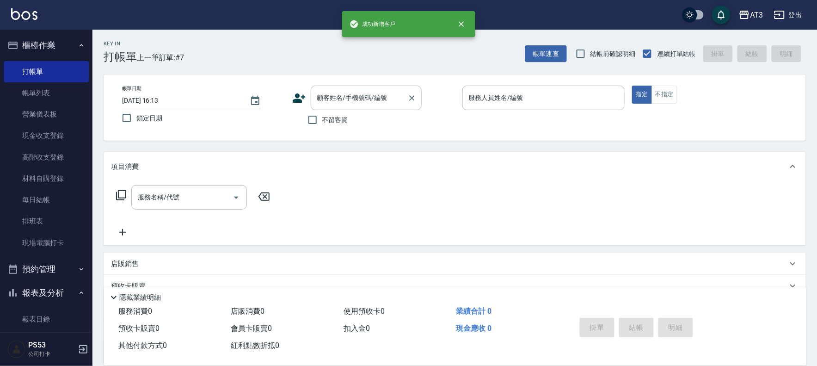
click at [369, 99] on input "顧客姓名/手機號碼/編號" at bounding box center [359, 98] width 89 height 16
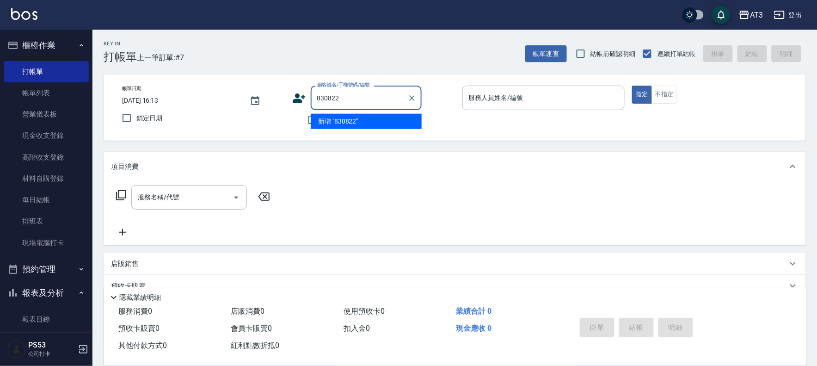
type input "830822"
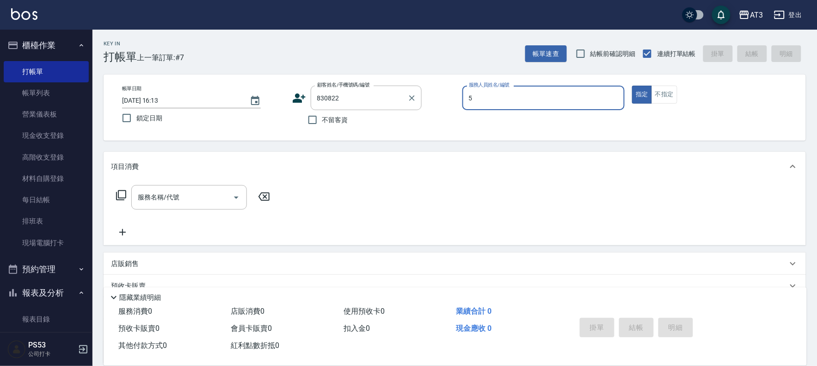
type input "淑文-5"
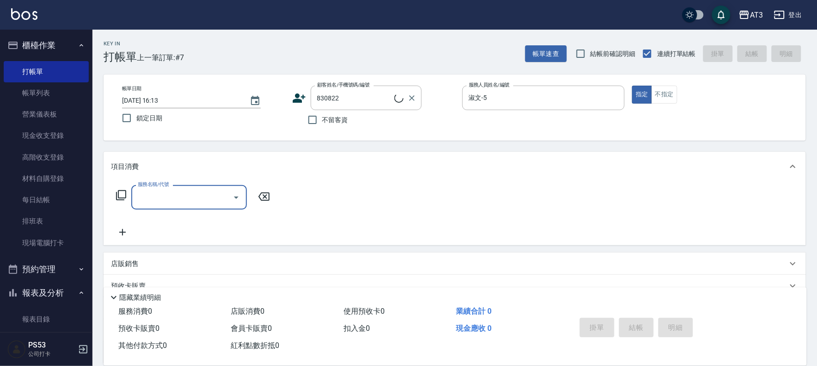
type input "[PERSON_NAME]/0976049822/830822"
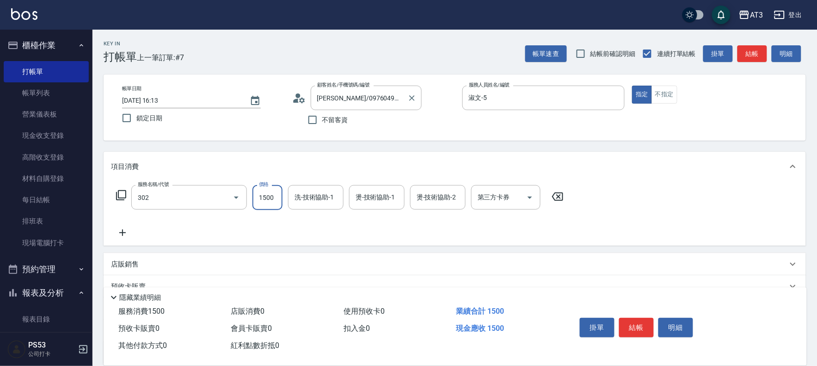
type input "設計燙髮(302)"
type input "1080"
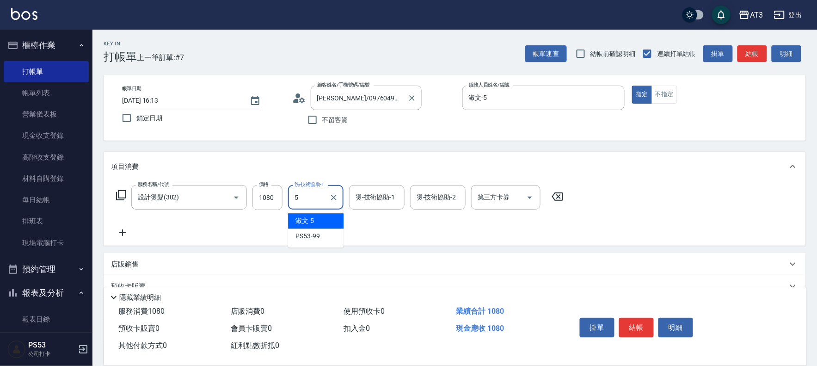
type input "淑文-5"
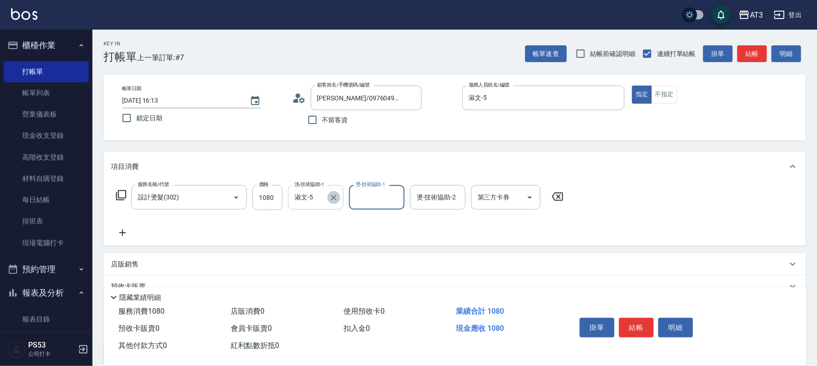
click at [330, 194] on icon "Clear" at bounding box center [333, 197] width 9 height 9
type input "4"
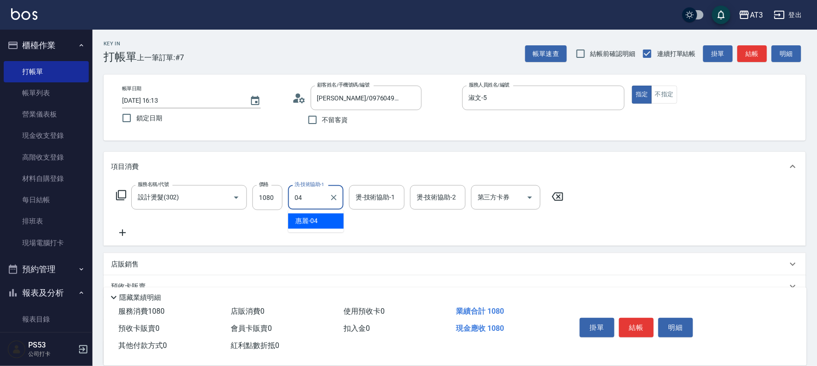
type input "惠麗-04"
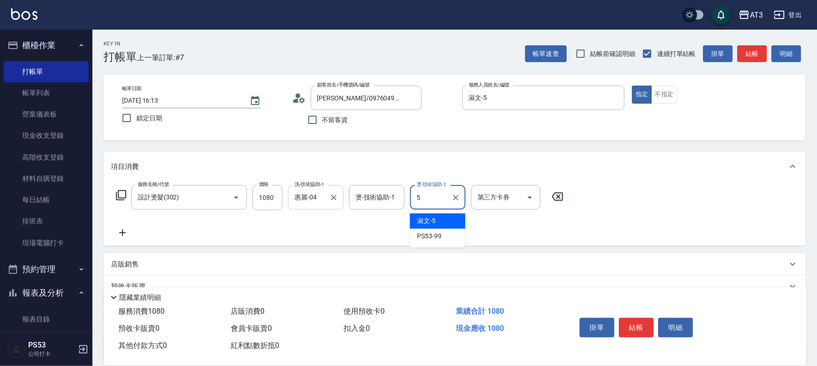
type input "淑文-5"
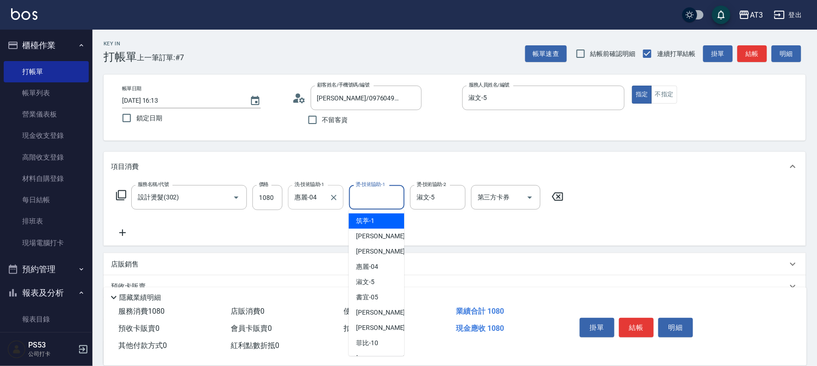
click at [361, 190] on div "燙-技術協助-1 燙-技術協助-1" at bounding box center [376, 197] width 55 height 24
type input "5"
click at [395, 203] on input "燙-技術協助-1" at bounding box center [376, 197] width 47 height 16
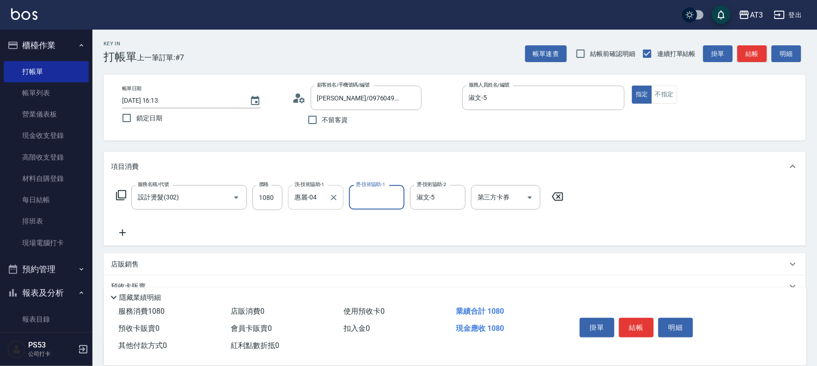
click at [410, 233] on div "服務名稱/代號 設計燙髮(302) 服務名稱/代號 價格 1080 價格 洗-技術協助-1 惠麗-04 洗-技術協助-1 燙-技術協助-1 燙-技術協助-1 …" at bounding box center [340, 211] width 458 height 53
click at [377, 203] on input "燙-技術協助-1" at bounding box center [376, 197] width 47 height 16
type input "淑文-5"
click at [395, 196] on icon "Clear" at bounding box center [394, 197] width 9 height 9
type input "子晴-7"
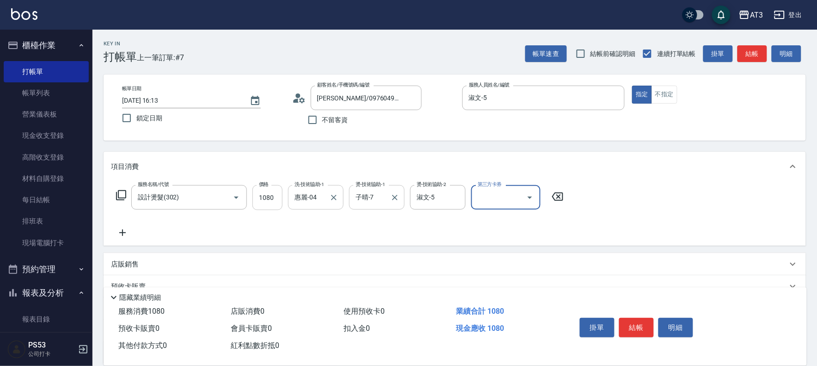
click at [275, 199] on input "1080" at bounding box center [267, 197] width 30 height 25
type input "1380"
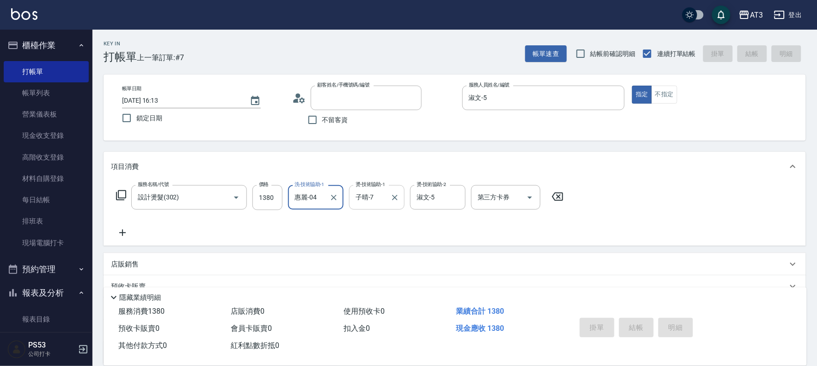
type input "[DATE] 16:26"
type input "8"
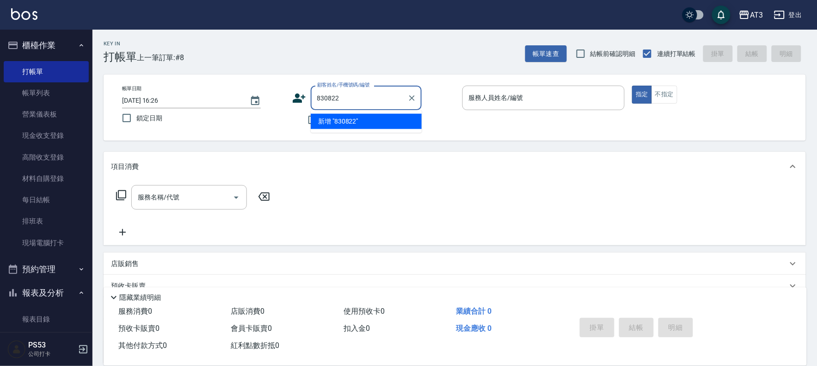
type input "830822"
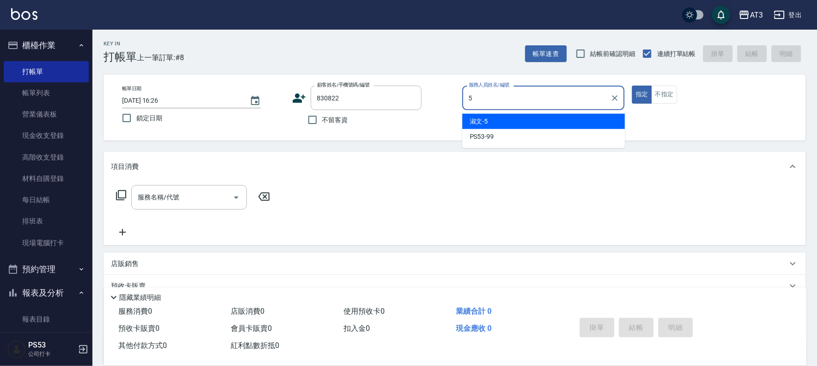
type input "淑文-5"
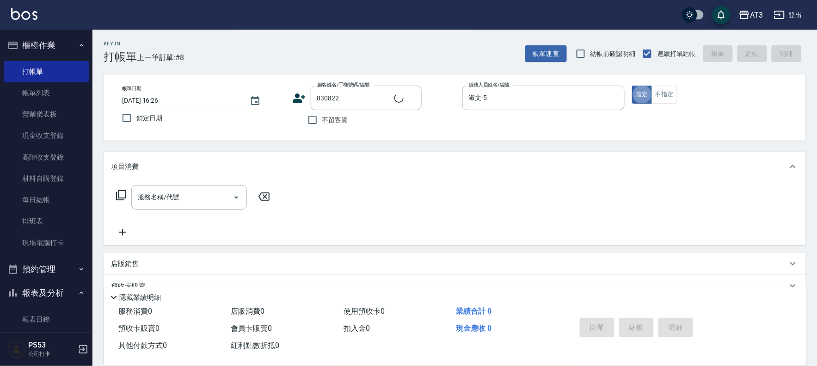
type input "[PERSON_NAME]/0976049822/830822"
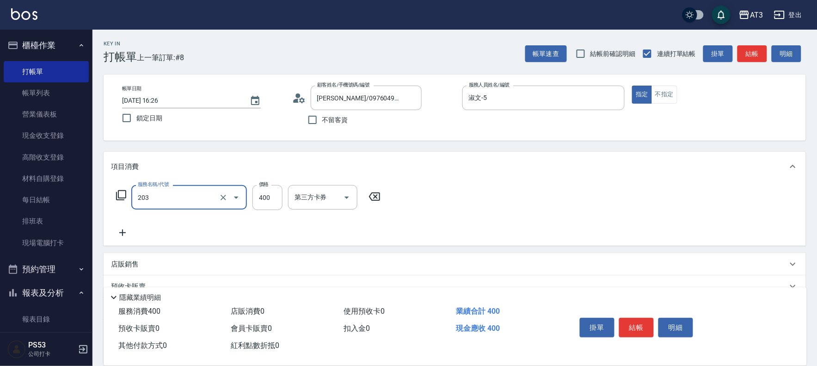
type input "指定單剪(203)"
type input "100"
